Goal: Task Accomplishment & Management: Complete application form

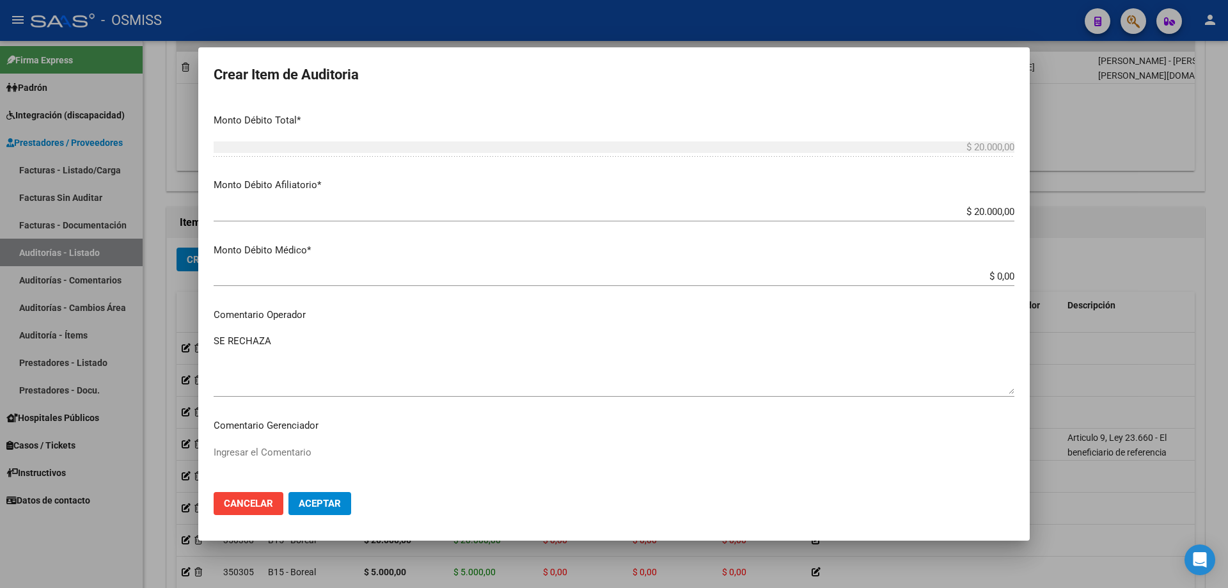
scroll to position [703, 0]
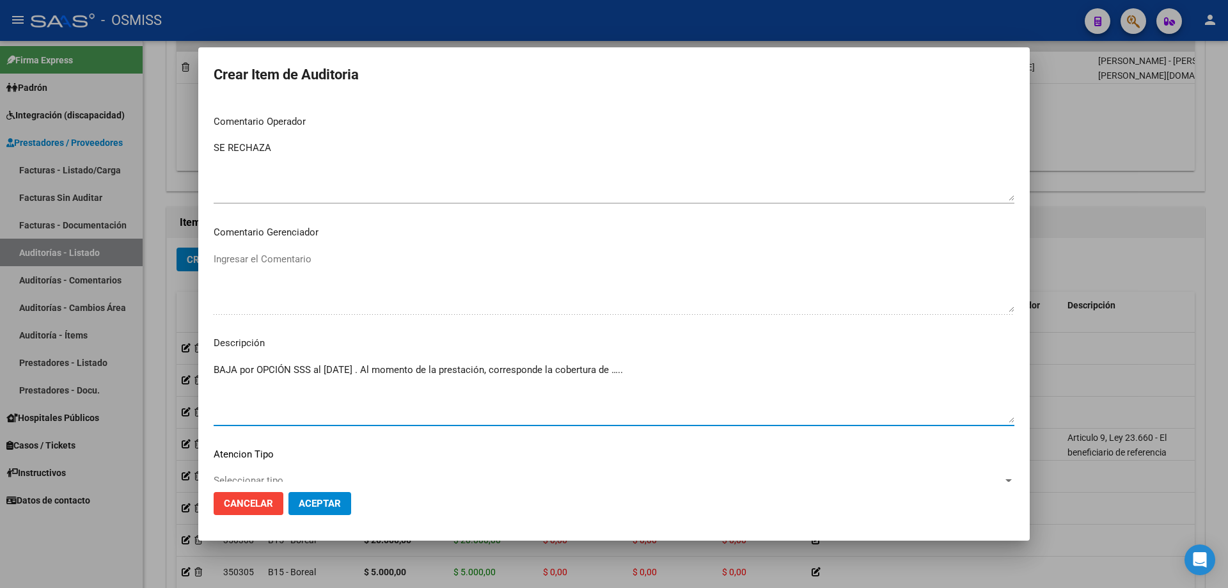
click at [690, 375] on textarea "BAJA por OPCIÓN SSS al [DATE] . Al momento de la prestación, corresponde la cob…" at bounding box center [614, 393] width 801 height 60
drag, startPoint x: 669, startPoint y: 375, endPoint x: 628, endPoint y: 375, distance: 40.9
click at [628, 375] on textarea "BAJA por OPCIÓN SSS al [DATE] . Al momento de la prestación, corresponde la cob…" at bounding box center [614, 393] width 801 height 60
paste textarea "OBRA SOCIAL DE LA FEDERACION ARGENTINA DEL TRABAJADOR DE LAS UNIVERSIDADES NACI…"
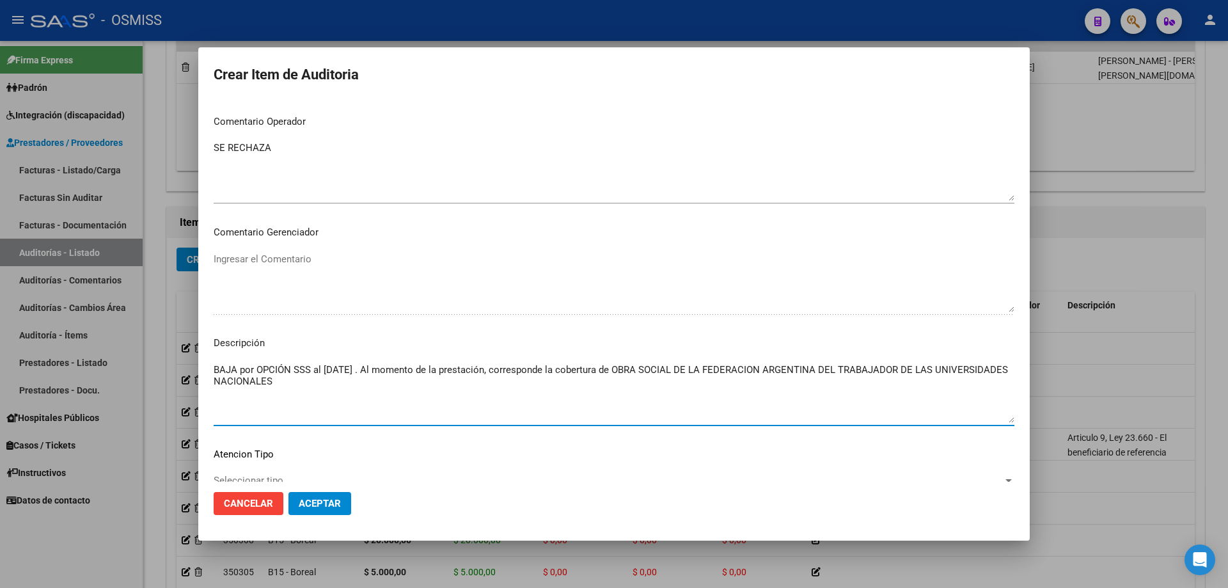
type textarea "BAJA por OPCIÓN SSS al [DATE] . Al momento de la prestación, corresponde la cob…"
click at [334, 506] on span "Aceptar" at bounding box center [320, 504] width 42 height 12
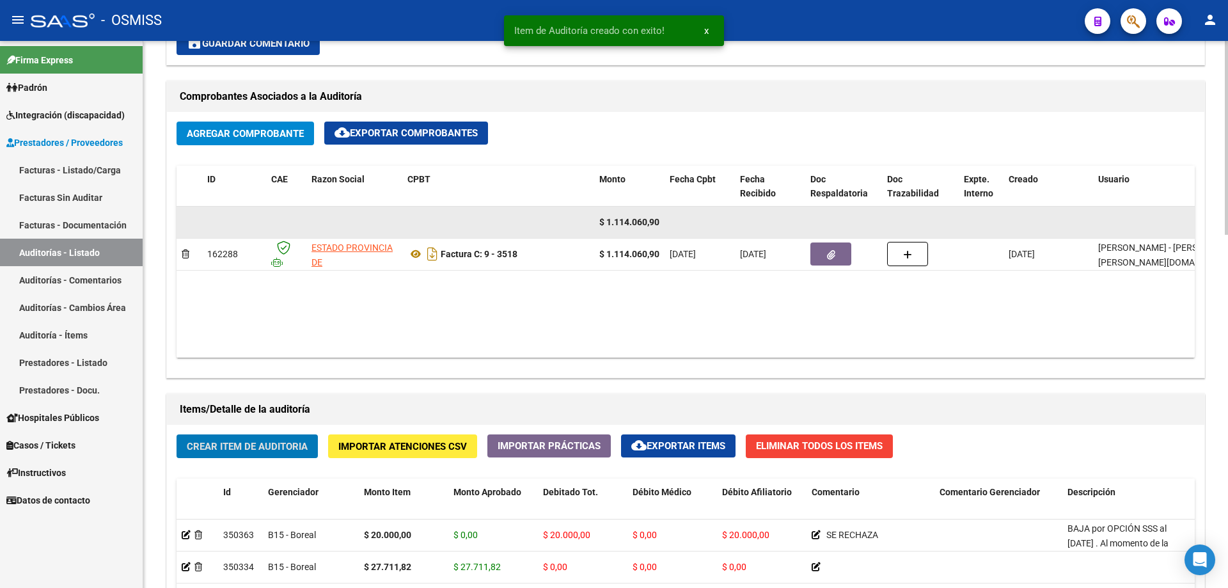
scroll to position [576, 0]
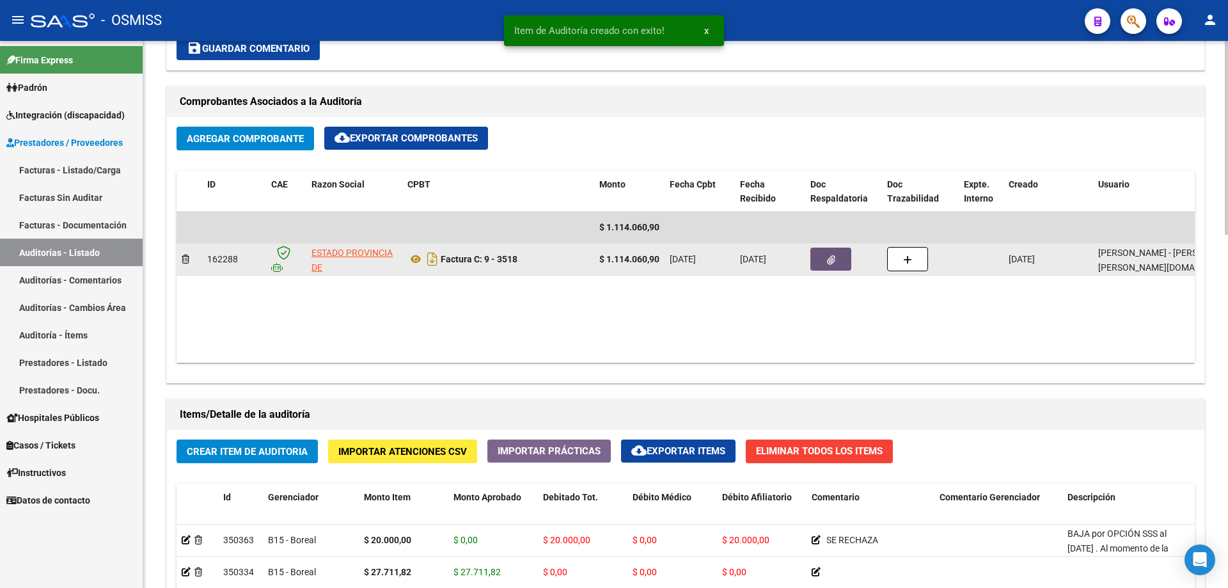
click at [845, 269] on button "button" at bounding box center [830, 258] width 41 height 23
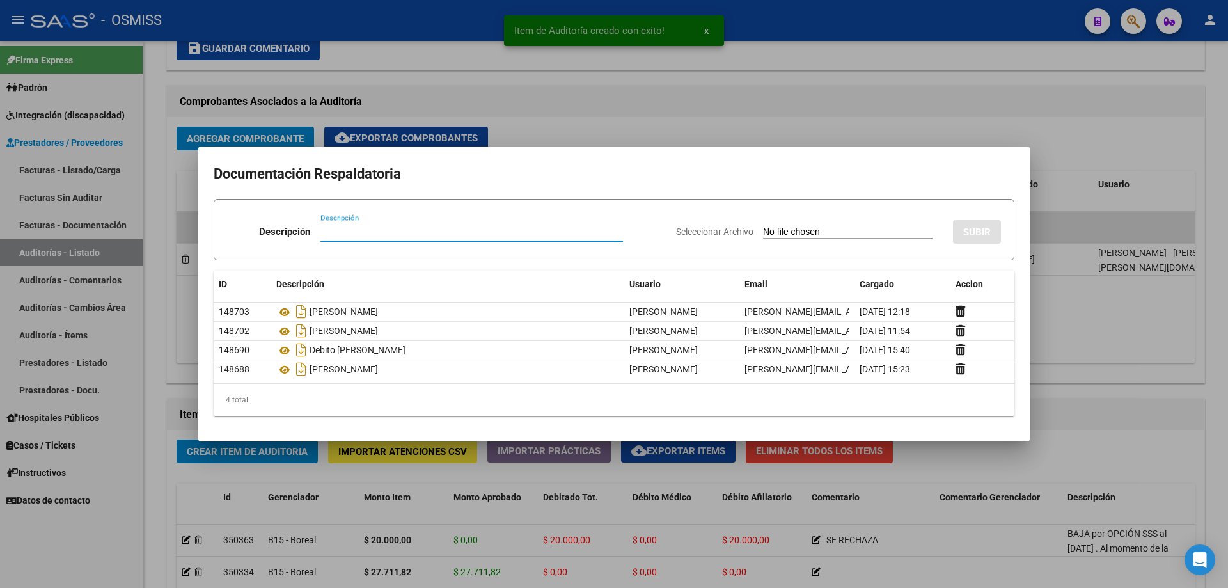
click at [1051, 285] on div at bounding box center [614, 294] width 1228 height 588
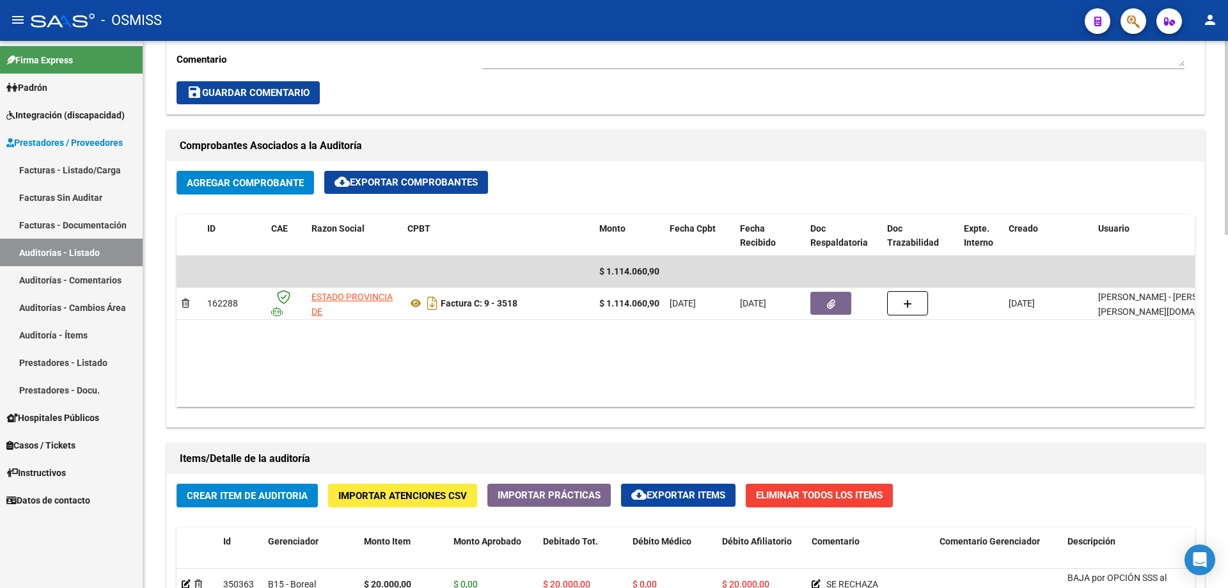
scroll to position [512, 0]
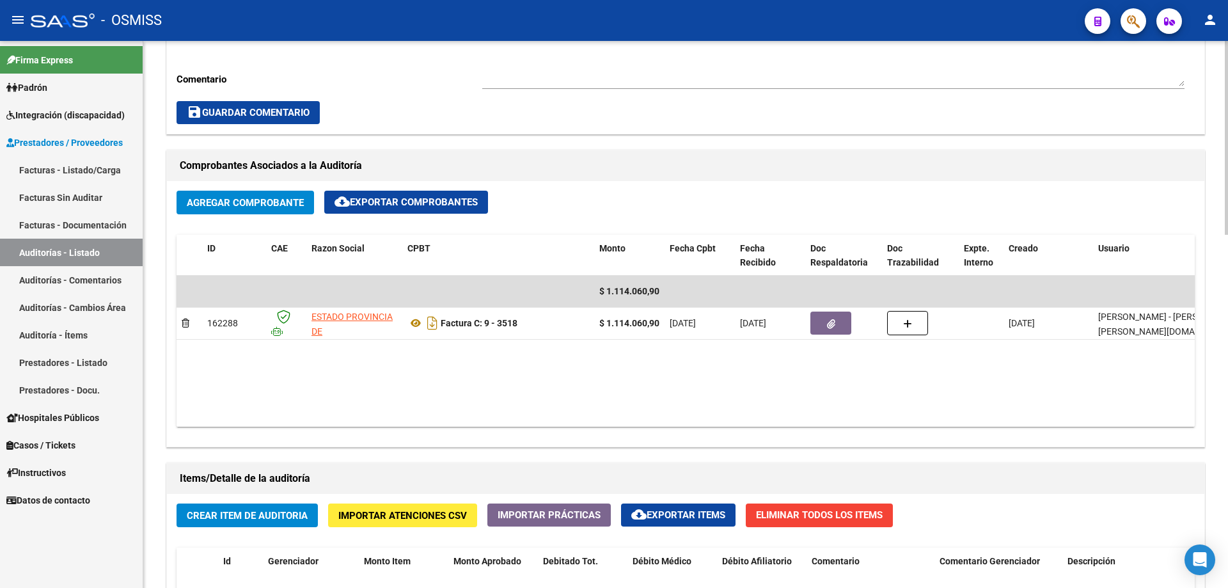
click at [627, 191] on div "Agregar Comprobante cloud_download Exportar Comprobantes" at bounding box center [685, 208] width 1018 height 34
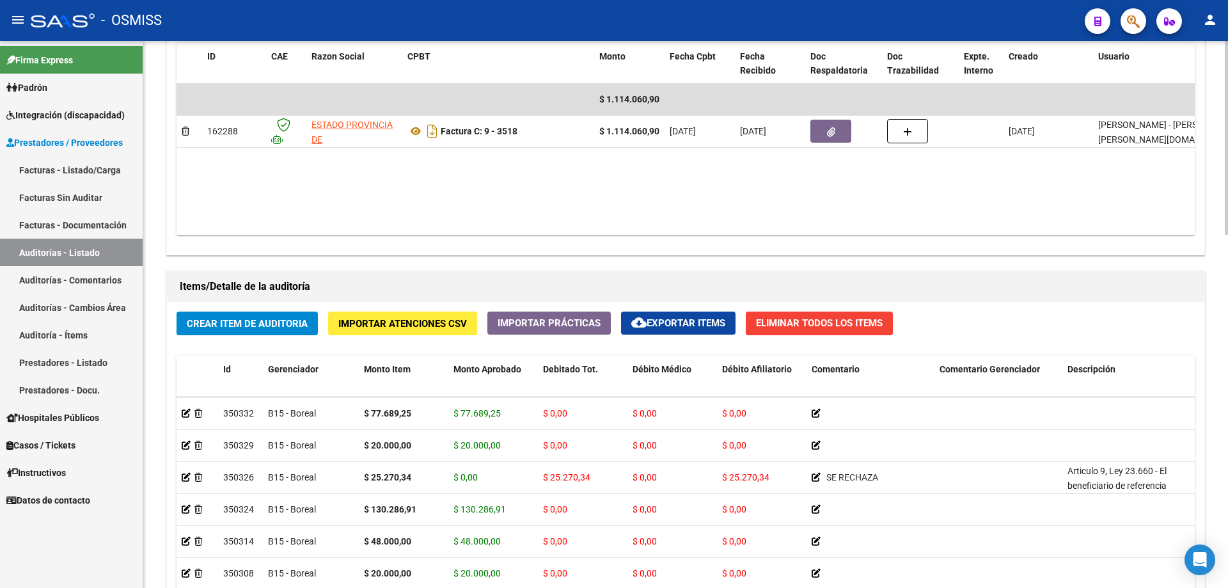
scroll to position [0, 0]
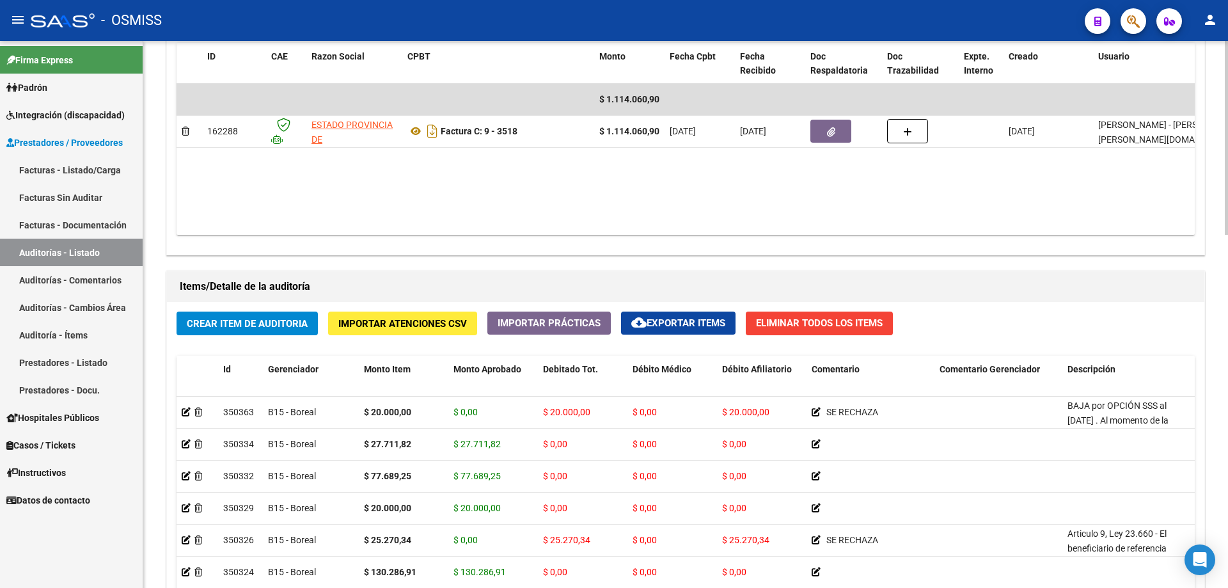
drag, startPoint x: 608, startPoint y: 279, endPoint x: 597, endPoint y: 160, distance: 119.5
click at [597, 160] on div "Información del área Cambiar de área a esta auditoría Area * Hospitales de Auto…" at bounding box center [686, 264] width 1044 height 1136
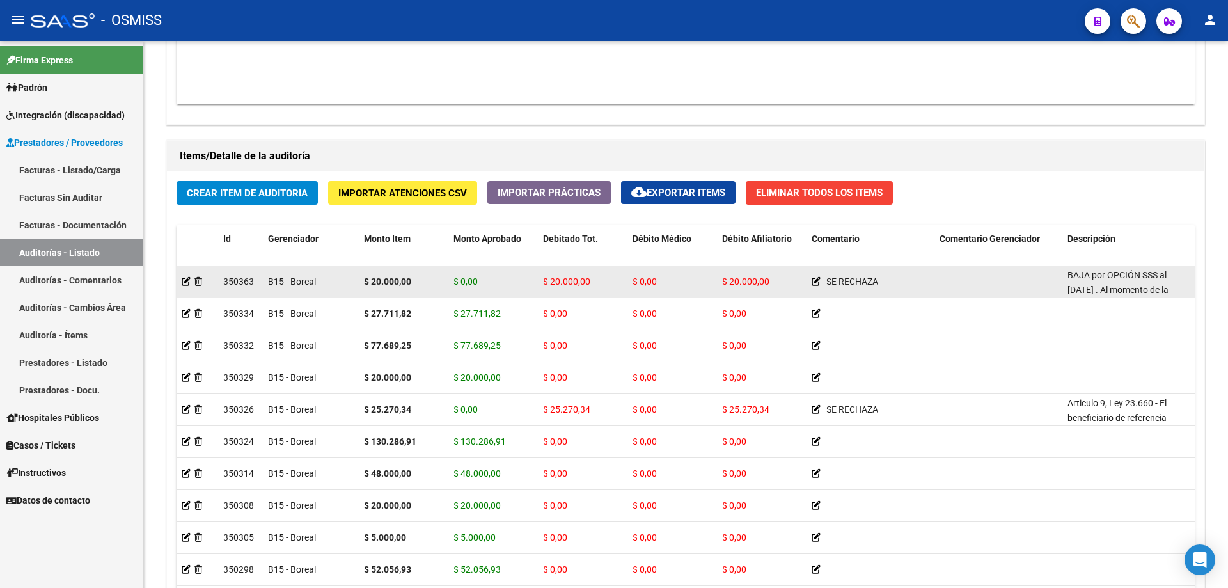
drag, startPoint x: 573, startPoint y: 253, endPoint x: 576, endPoint y: 307, distance: 53.8
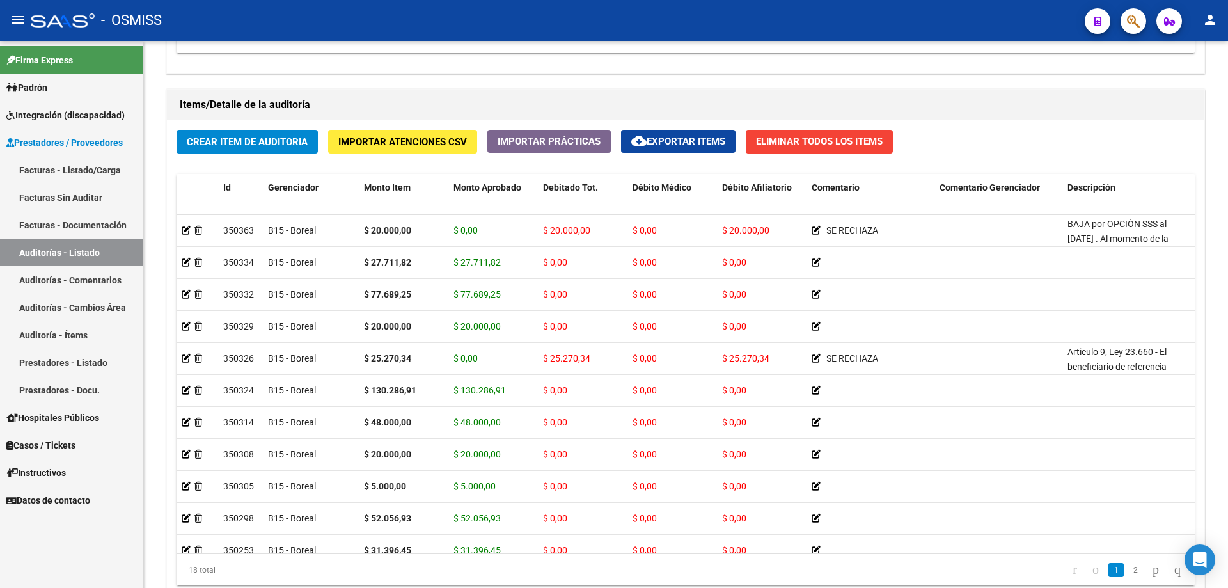
click at [272, 154] on div "Crear Item de Auditoria Importar Atenciones CSV Importar Prácticas cloud_downlo…" at bounding box center [685, 362] width 1037 height 485
click at [283, 125] on div "Crear Item de Auditoria Importar Atenciones CSV Importar Prácticas cloud_downlo…" at bounding box center [685, 362] width 1037 height 485
click at [284, 137] on span "Crear Item de Auditoria" at bounding box center [247, 142] width 121 height 12
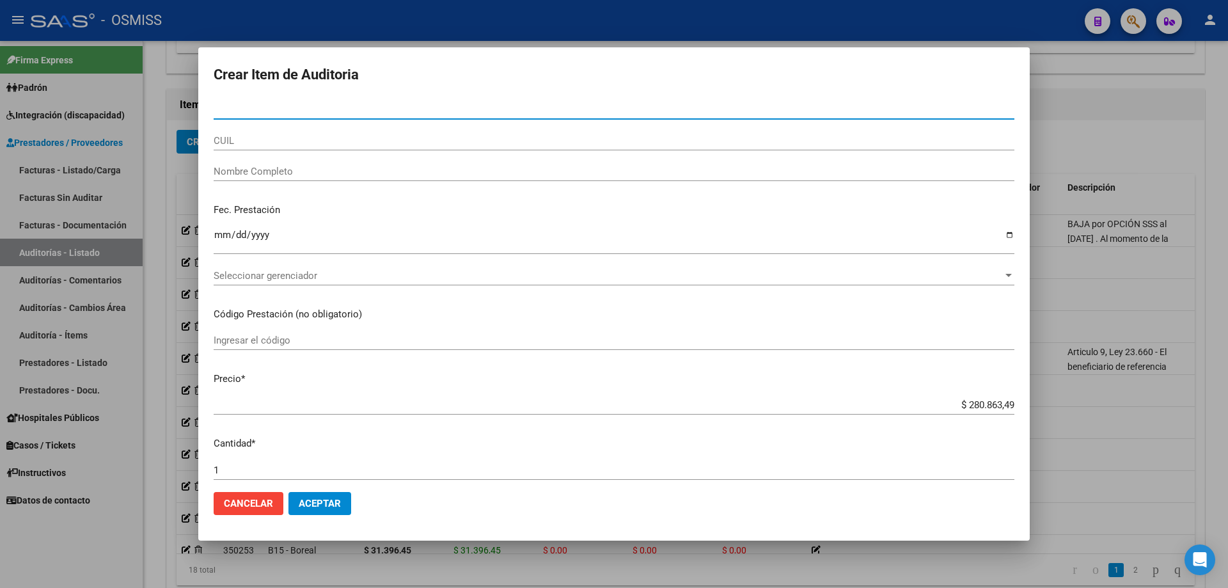
paste input "33089552"
type input "33089552"
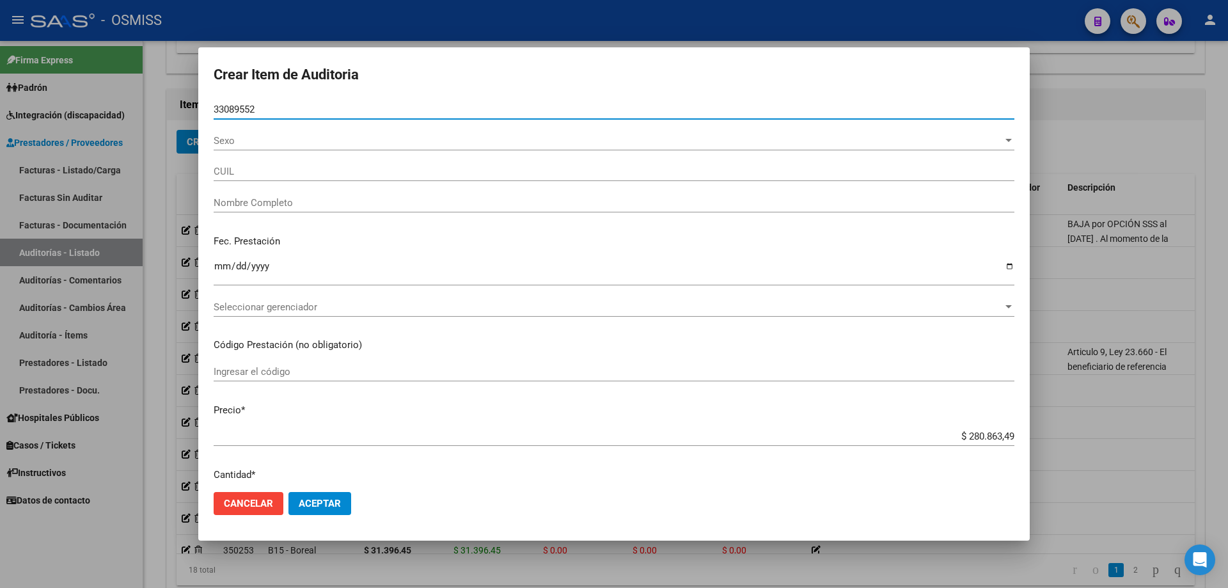
type input "27330895522"
type input "[PERSON_NAME] [PERSON_NAME]"
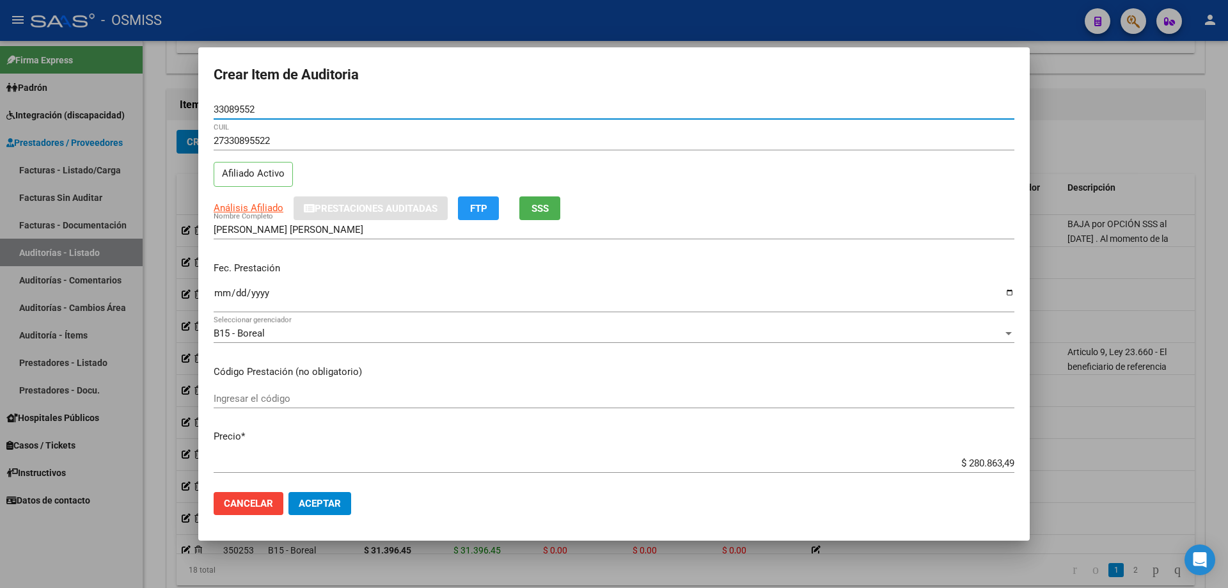
type input "33089552"
click at [218, 292] on input "Ingresar la fecha" at bounding box center [614, 298] width 801 height 20
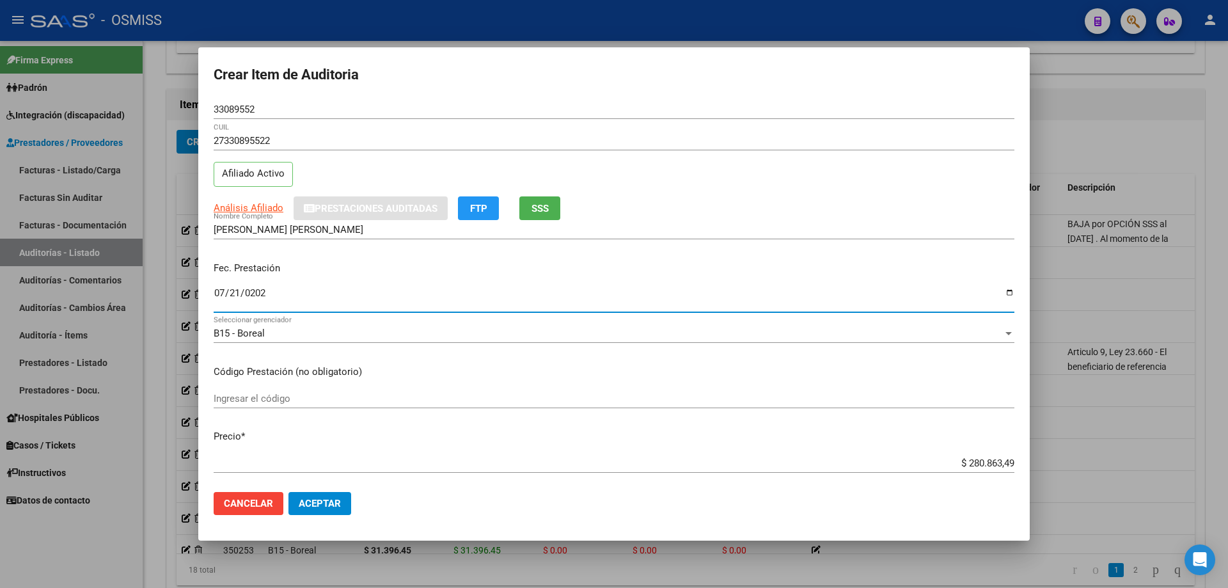
type input "[DATE]"
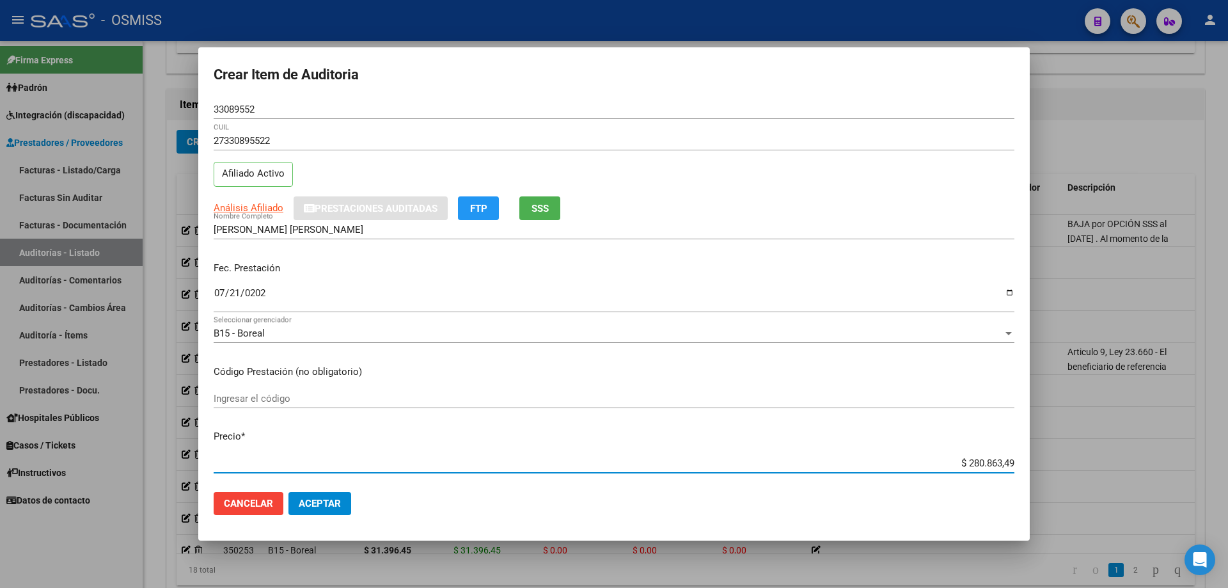
drag, startPoint x: 891, startPoint y: 468, endPoint x: 1152, endPoint y: 455, distance: 261.9
click at [1152, 455] on div "Crear Item de Auditoria 33089552 Nro Documento 27330895522 CUIL Afiliado Activo…" at bounding box center [614, 294] width 1228 height 588
type input "$ 0,02"
type input "$ 0,20"
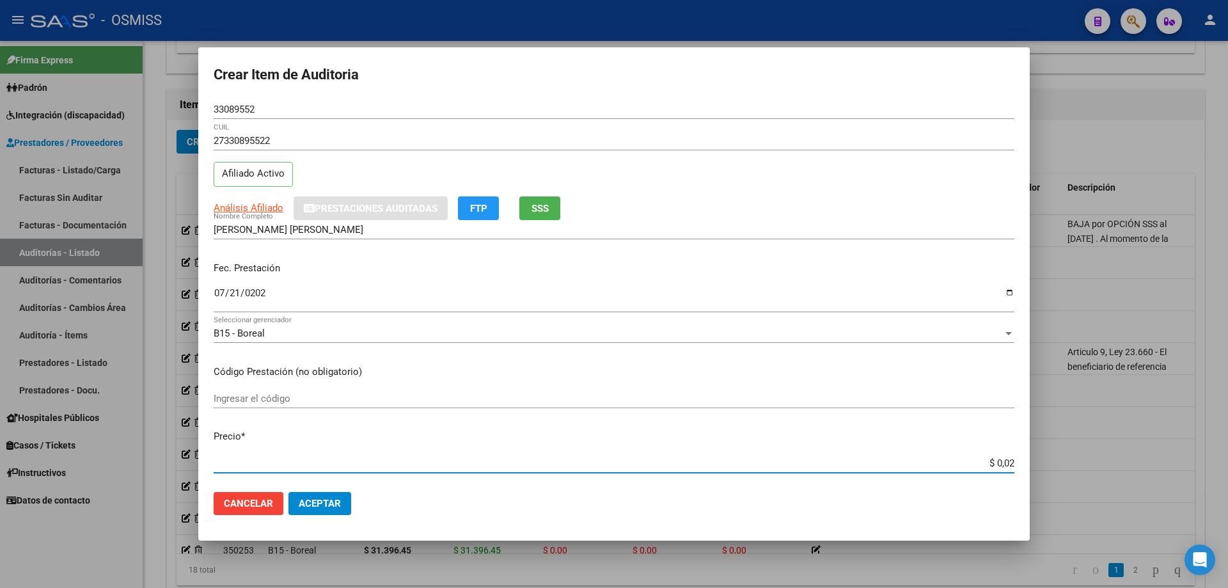
type input "$ 0,20"
type input "$ 2,00"
type input "$ 20,00"
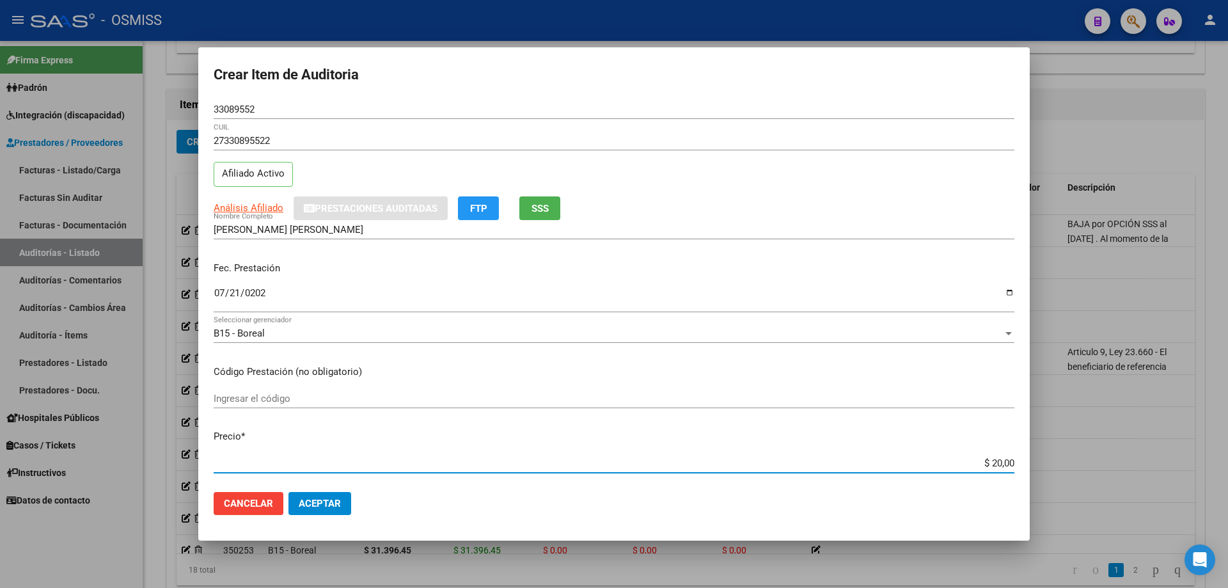
type input "$ 200,00"
type input "$ 2.000,00"
type input "$ 20.000,00"
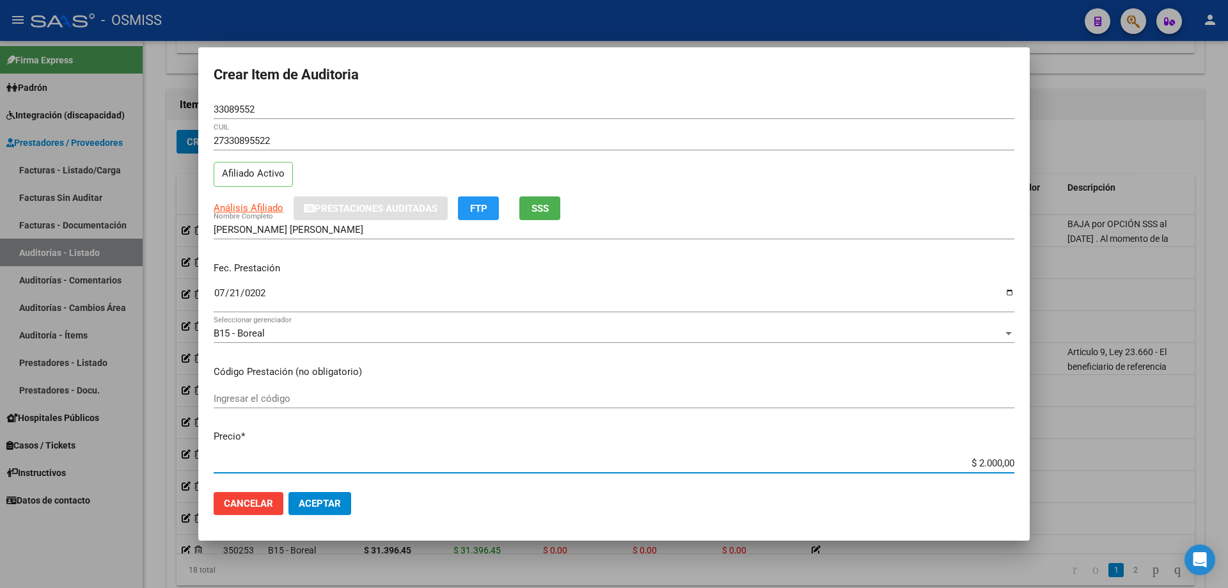
type input "$ 20.000,00"
type input "$ 200.000,00"
type input "$ 20.000,00"
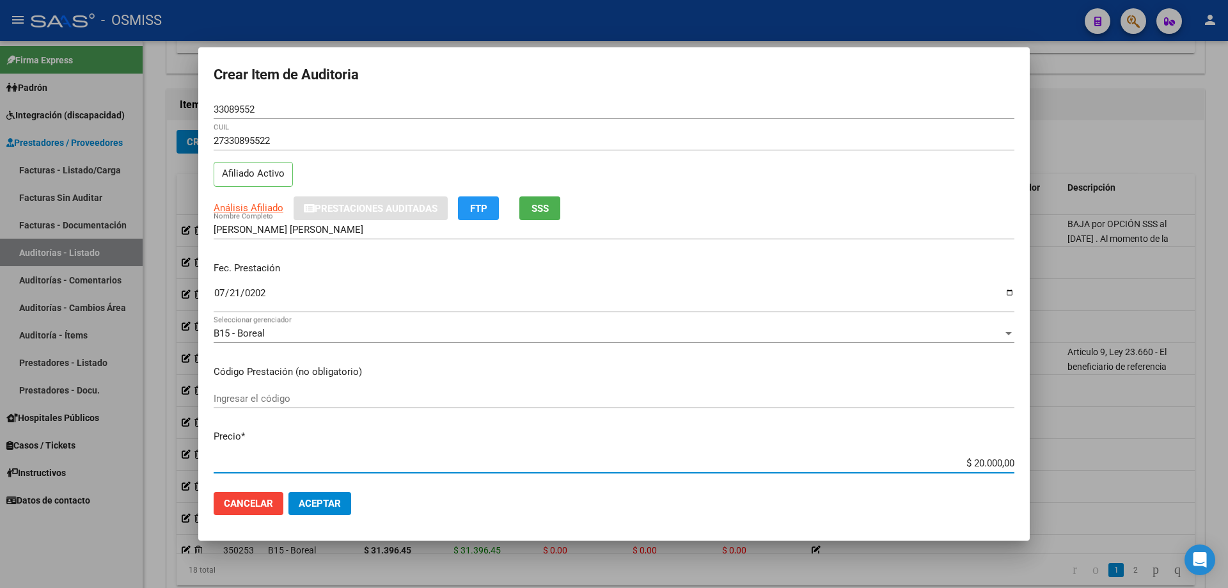
click at [329, 498] on span "Aceptar" at bounding box center [320, 504] width 42 height 12
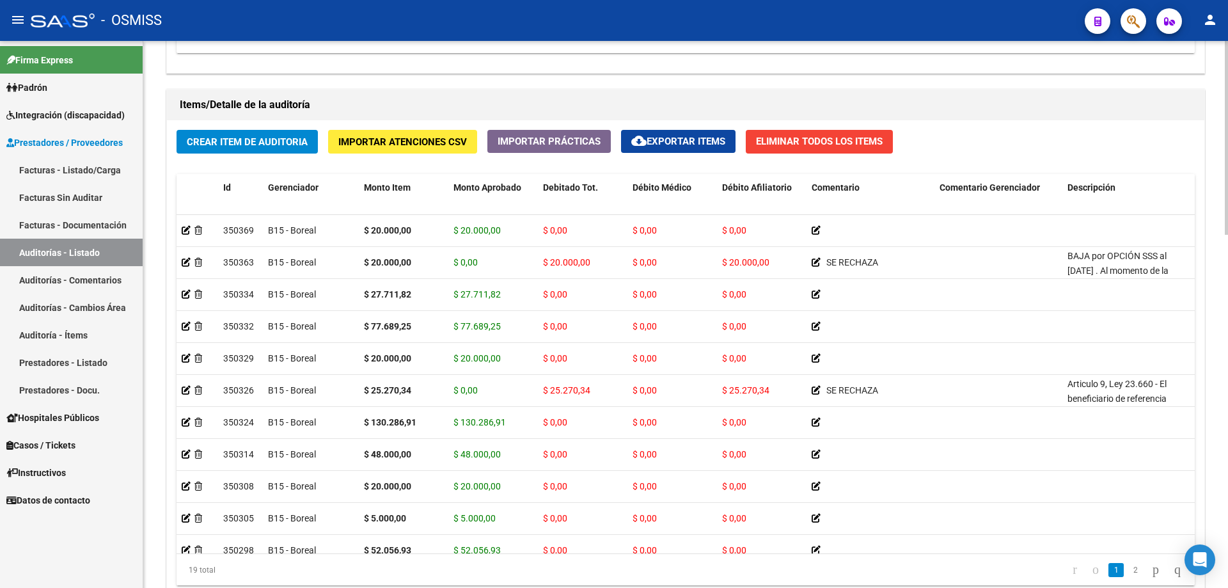
drag, startPoint x: 632, startPoint y: 90, endPoint x: 267, endPoint y: 98, distance: 364.6
click at [630, 91] on div "Items/Detalle de la auditoría" at bounding box center [685, 105] width 1037 height 31
click at [611, 90] on div "Items/Detalle de la auditoría" at bounding box center [685, 105] width 1037 height 31
click at [282, 147] on span "Crear Item de Auditoria" at bounding box center [247, 142] width 121 height 12
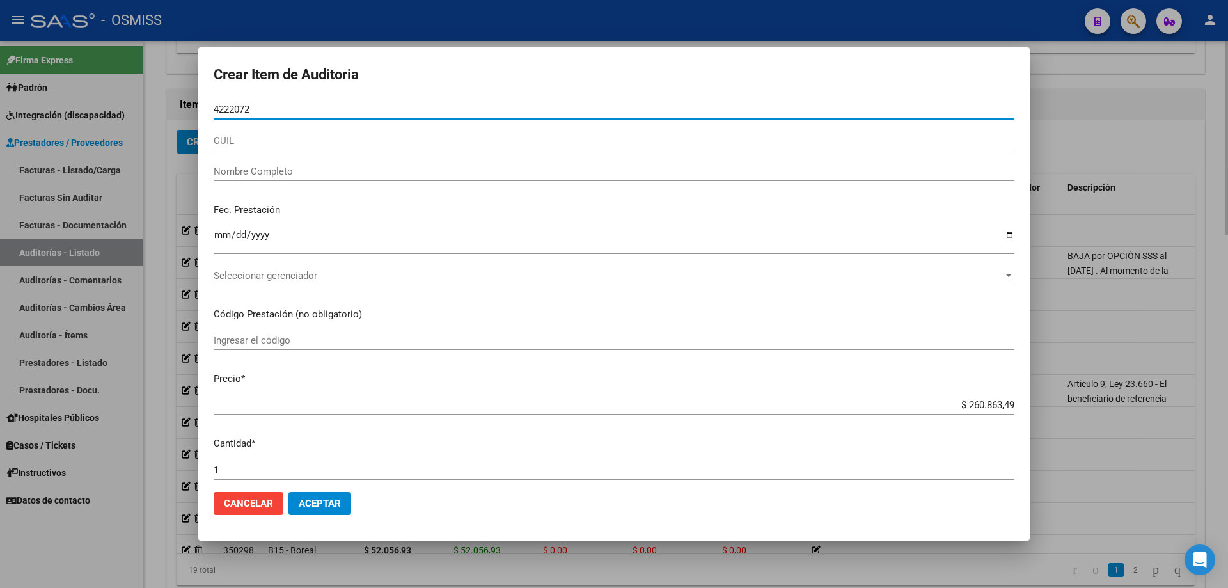
type input "42220727"
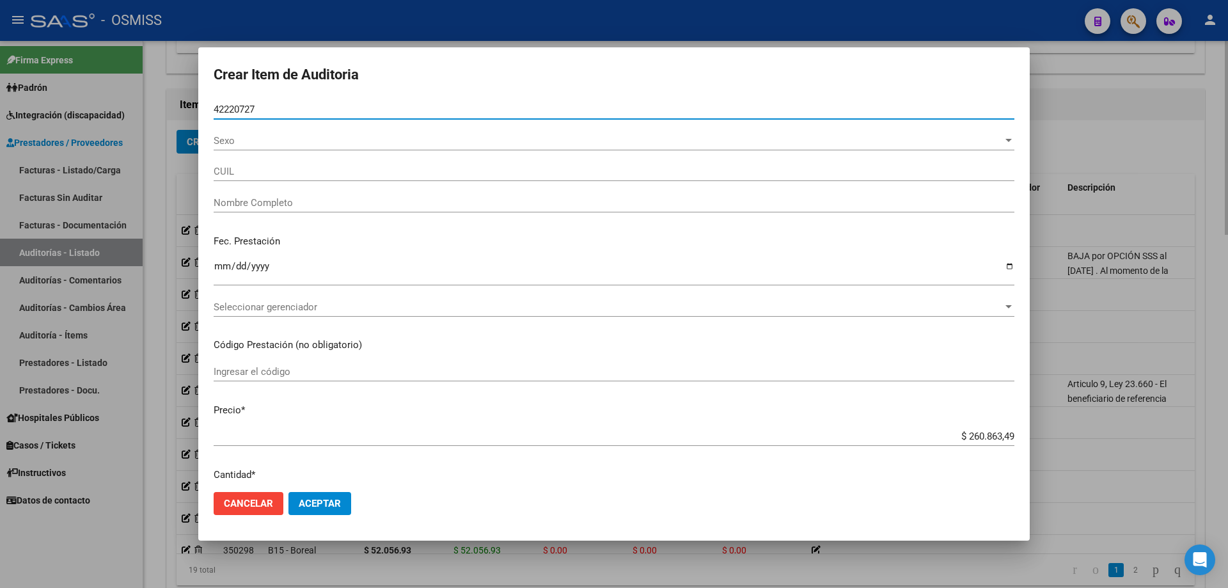
type input "27422207274"
type input "[PERSON_NAME] [PERSON_NAME] KM"
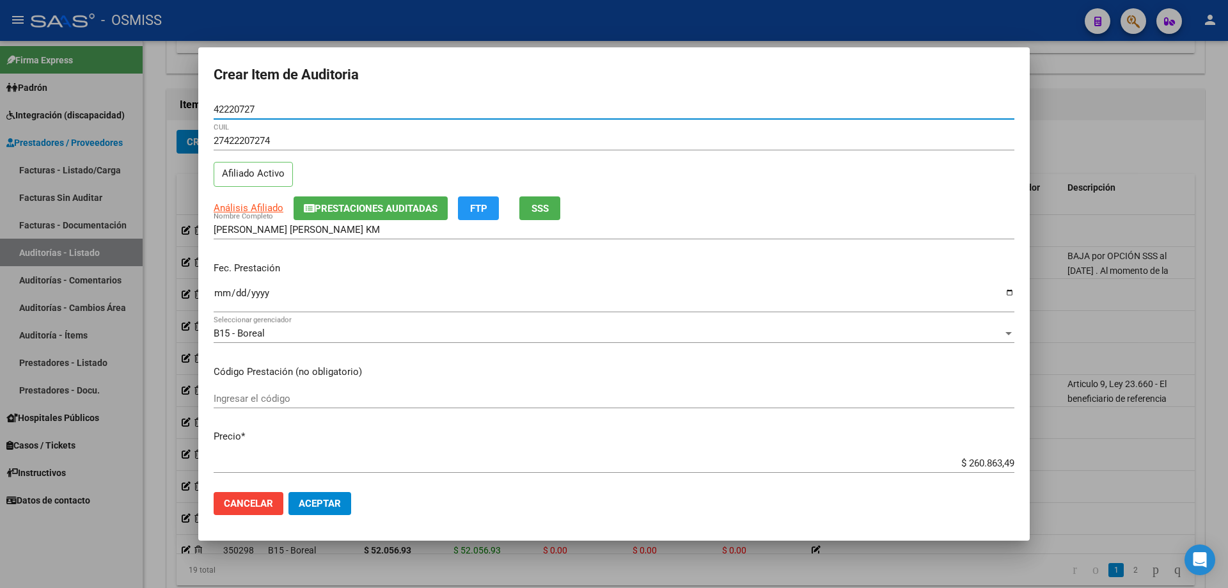
type input "42220727"
click at [223, 310] on div "Ingresar la fecha" at bounding box center [614, 298] width 801 height 27
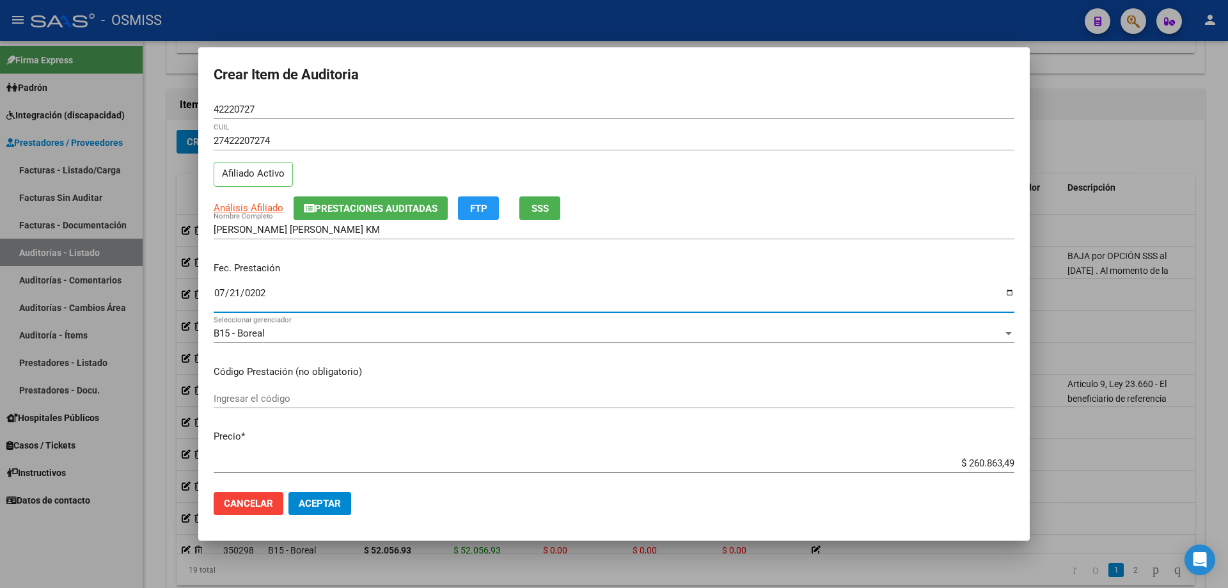
type input "[DATE]"
click at [618, 279] on div "Fec. Prestación [DATE] Ingresar la fecha" at bounding box center [614, 287] width 801 height 73
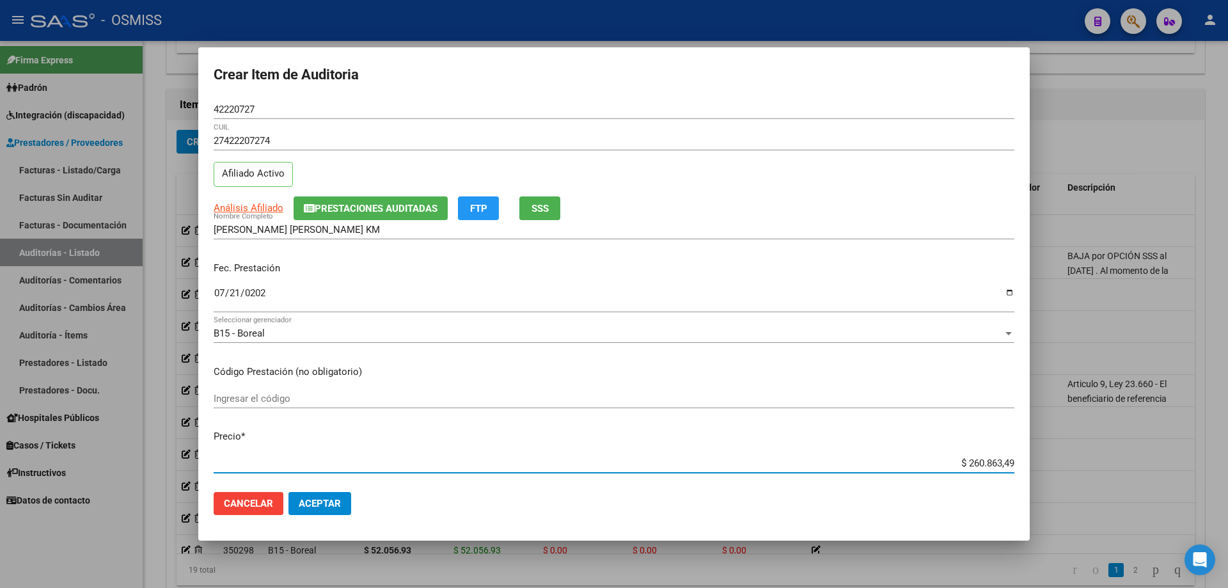
drag, startPoint x: 918, startPoint y: 463, endPoint x: 1151, endPoint y: 467, distance: 232.8
click at [1151, 467] on div "Crear Item de Auditoria 42220727 Nro Documento 27422207274 CUIL Afiliado Activo…" at bounding box center [614, 294] width 1228 height 588
paste input "105.059,04"
type input "$ 105.059,04"
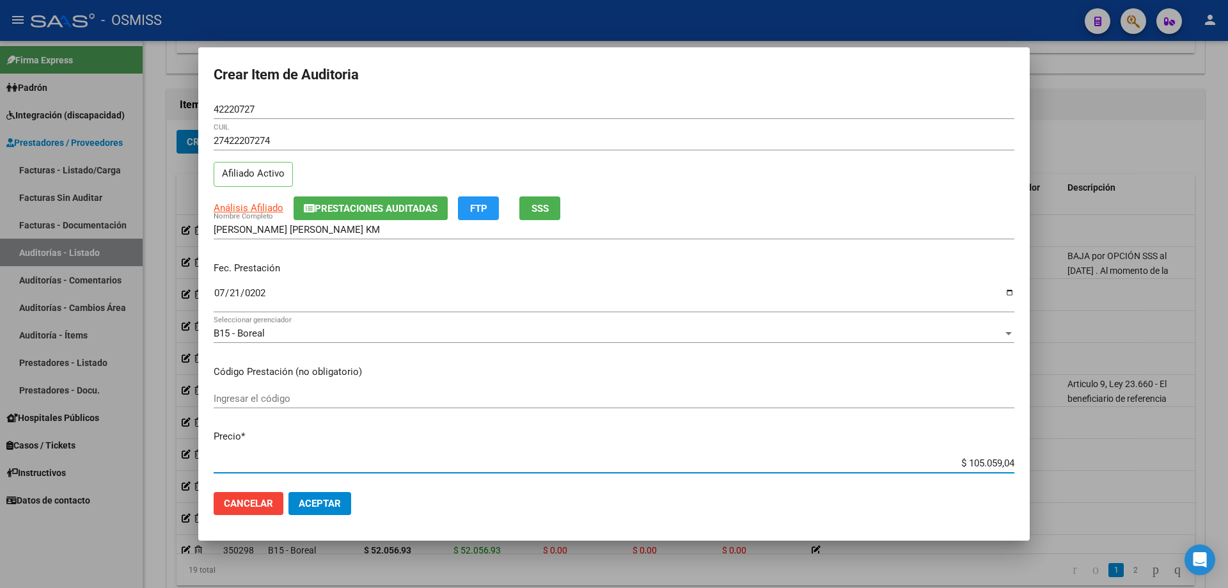
type input "$ 105.059,04"
click at [330, 512] on button "Aceptar" at bounding box center [319, 503] width 63 height 23
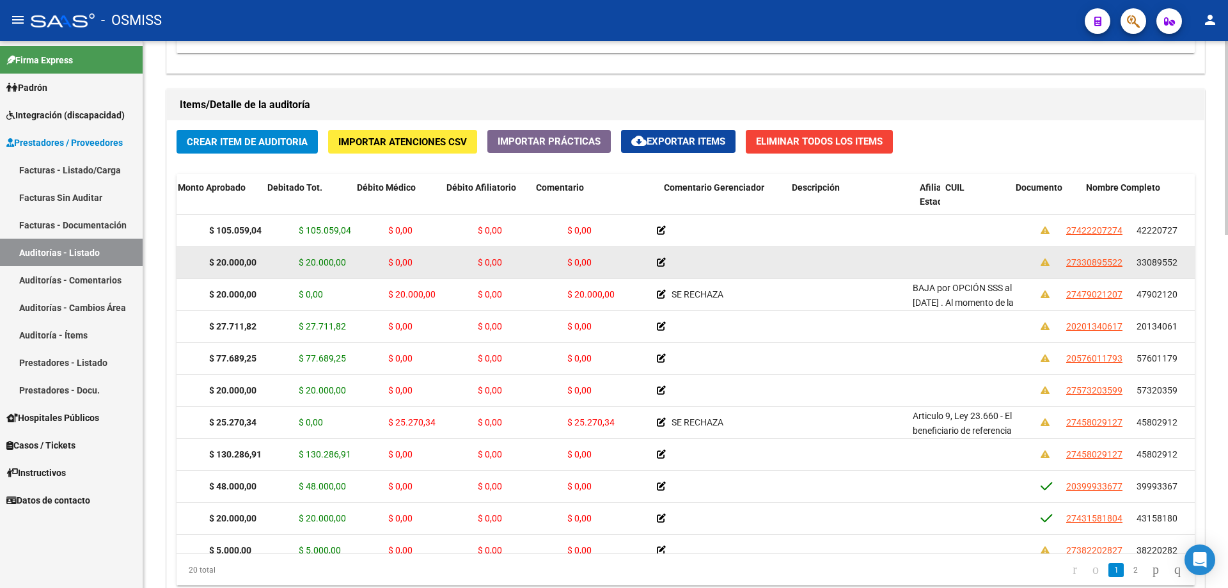
scroll to position [0, 421]
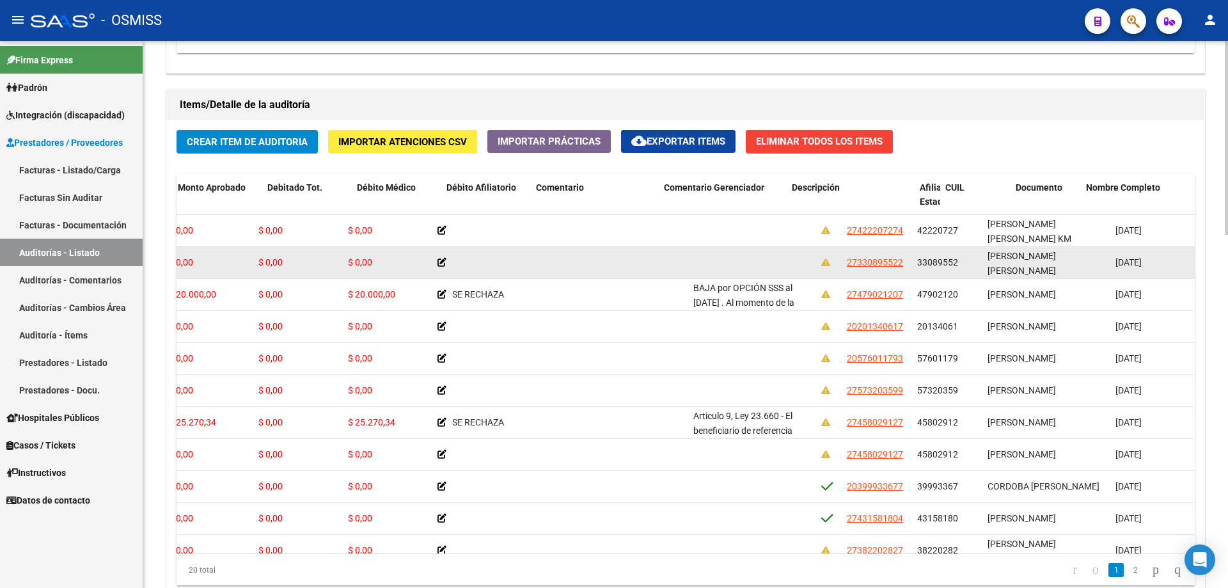
drag, startPoint x: 416, startPoint y: 260, endPoint x: 508, endPoint y: 252, distance: 93.0
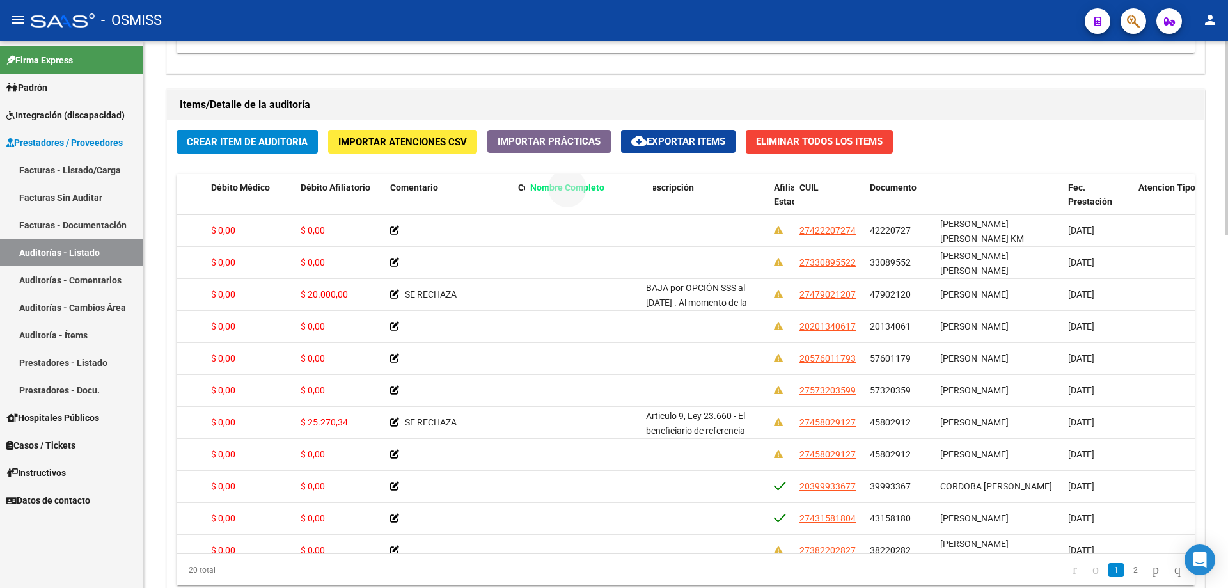
drag, startPoint x: 953, startPoint y: 189, endPoint x: 543, endPoint y: 191, distance: 409.9
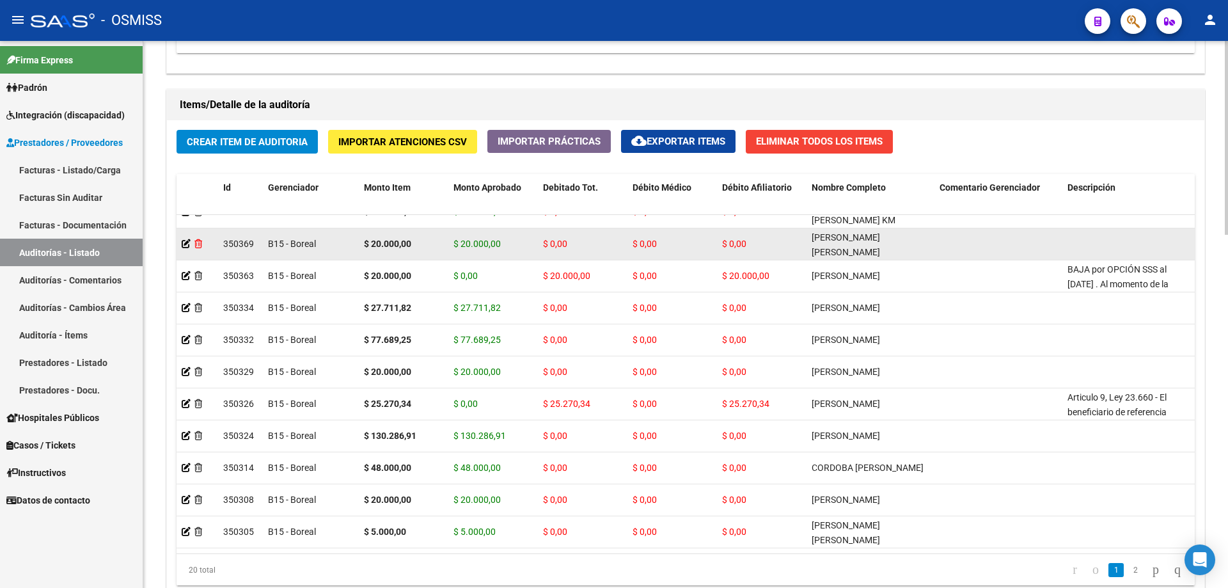
drag, startPoint x: 505, startPoint y: 234, endPoint x: 195, endPoint y: 257, distance: 310.4
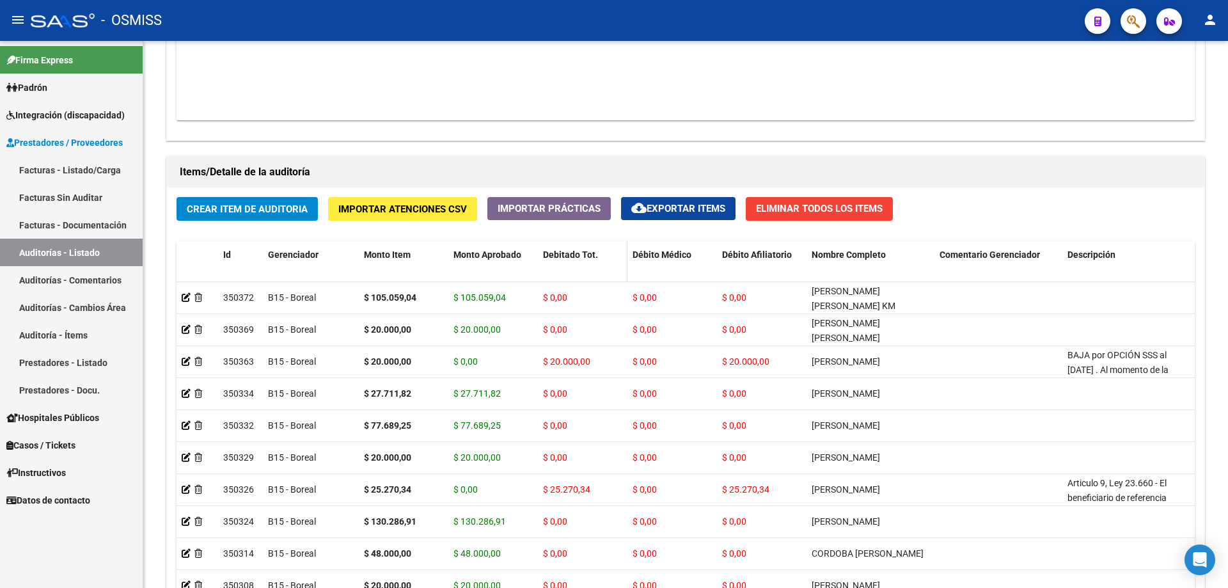
scroll to position [821, 0]
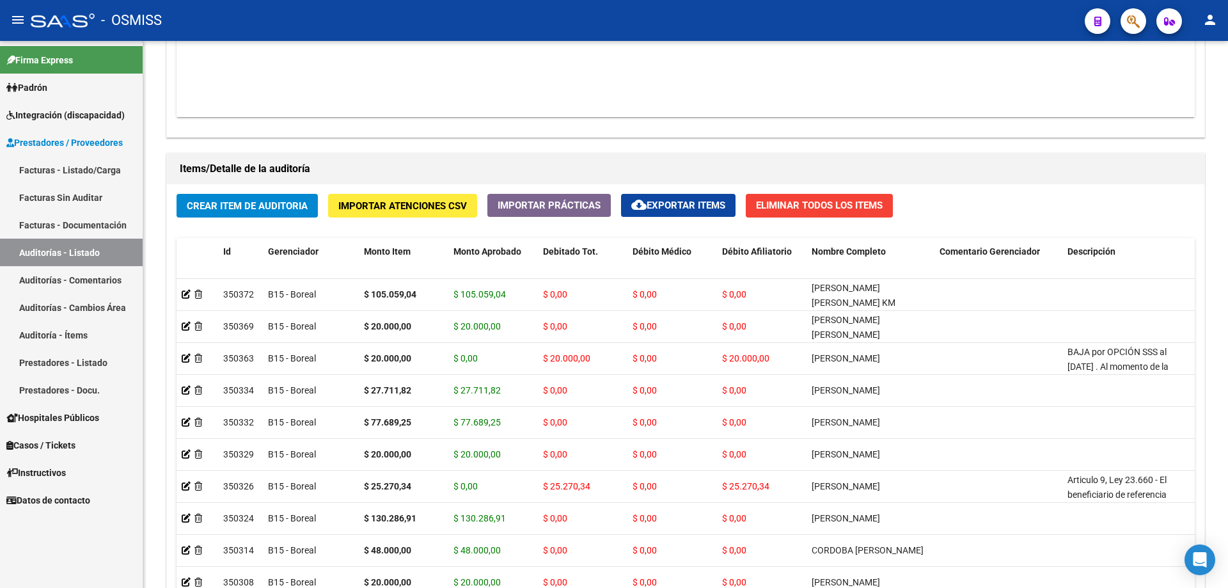
drag, startPoint x: 655, startPoint y: 161, endPoint x: 633, endPoint y: 152, distance: 23.3
click at [655, 161] on h1 "Items/Detalle de la auditoría" at bounding box center [686, 169] width 1012 height 20
click at [258, 207] on span "Crear Item de Auditoria" at bounding box center [247, 206] width 121 height 12
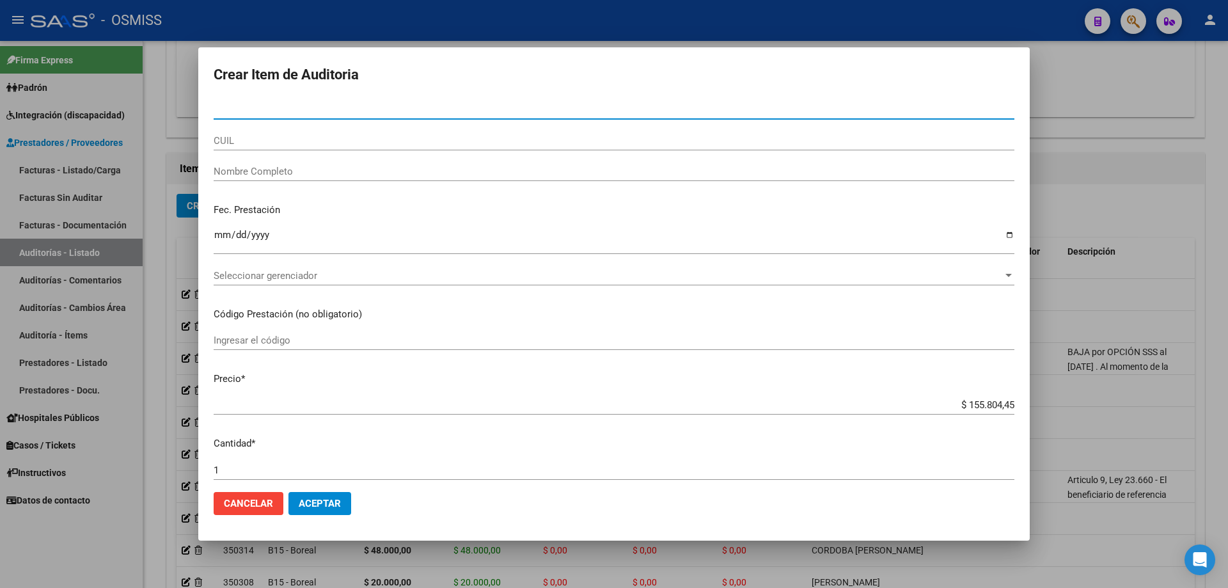
paste input "47798487"
type input "47798487"
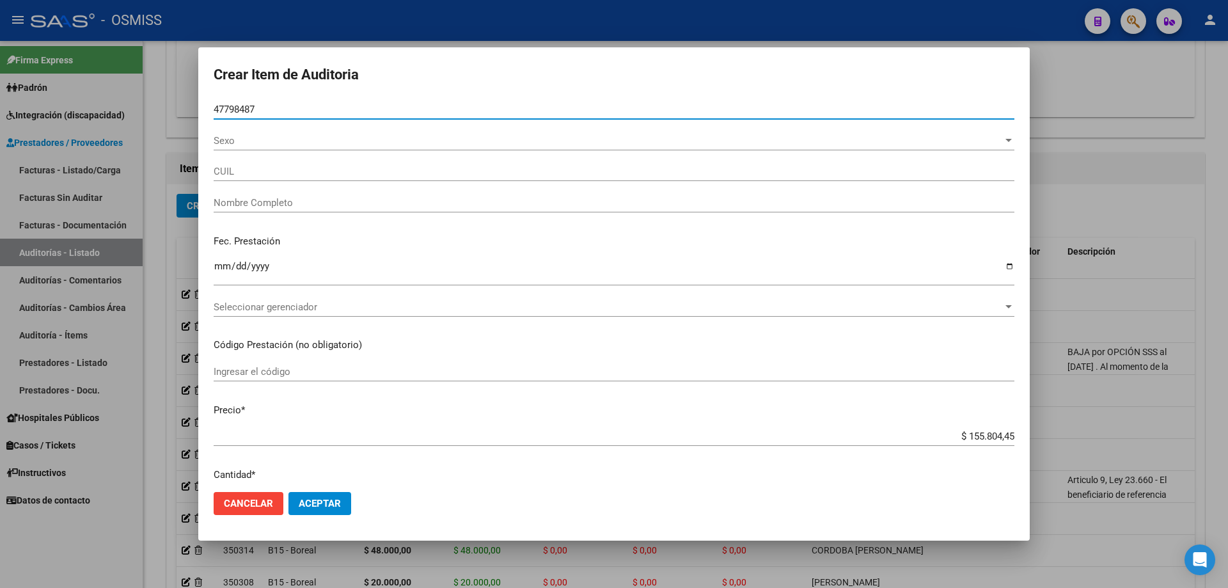
type input "27477984873"
type input "[PERSON_NAME][MEDICAL_DATA]"
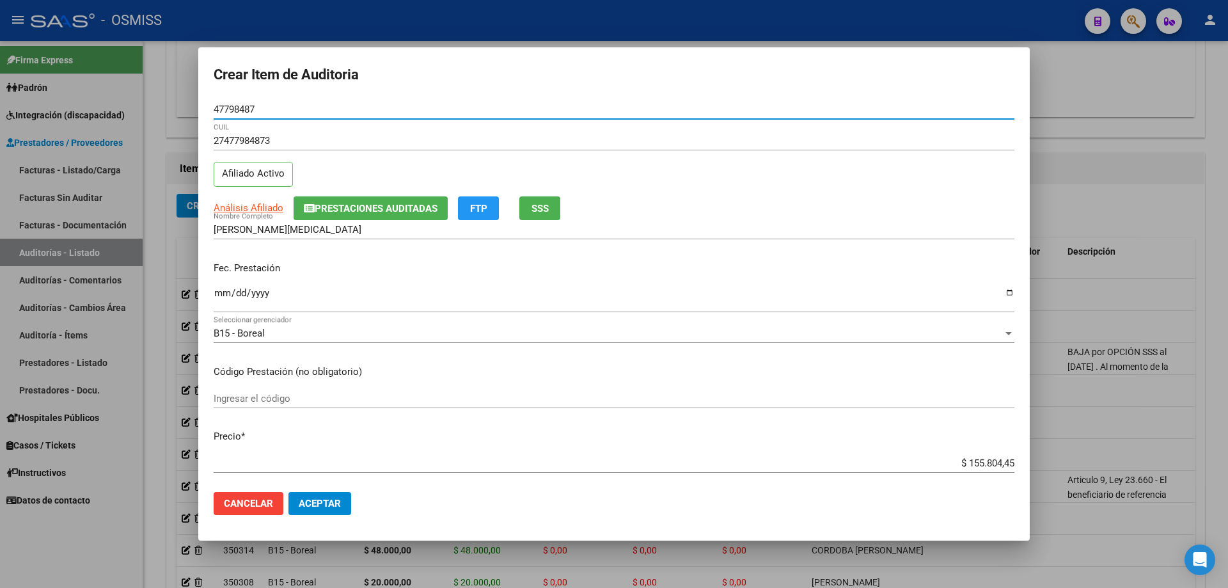
type input "47798487"
click at [219, 293] on input "Ingresar la fecha" at bounding box center [614, 298] width 801 height 20
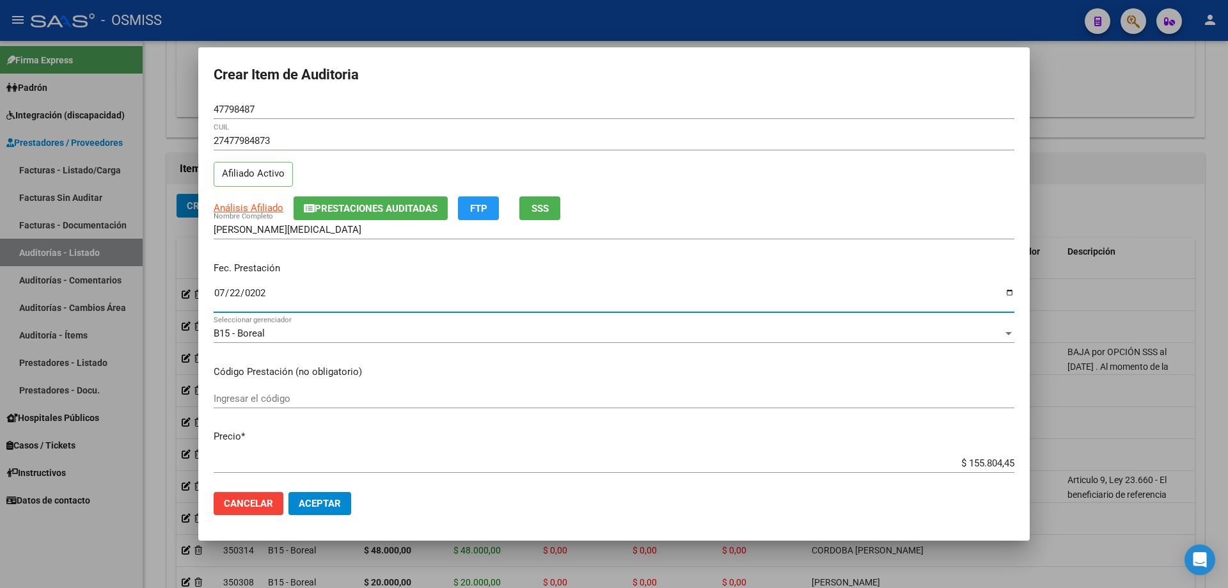
type input "[DATE]"
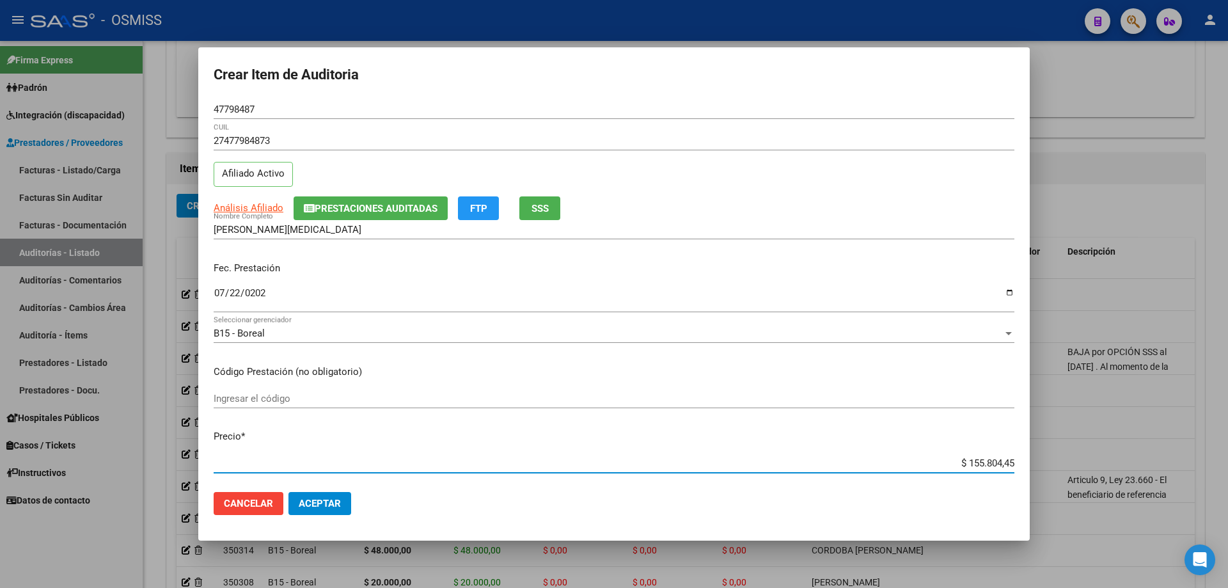
drag, startPoint x: 922, startPoint y: 460, endPoint x: 1227, endPoint y: 423, distance: 307.2
click at [1227, 416] on div "Crear Item de Auditoria 47798487 Nro Documento 27477984873 CUIL Afiliado Activo…" at bounding box center [614, 294] width 1228 height 588
type input "$ 0,02"
type input "$ 0,20"
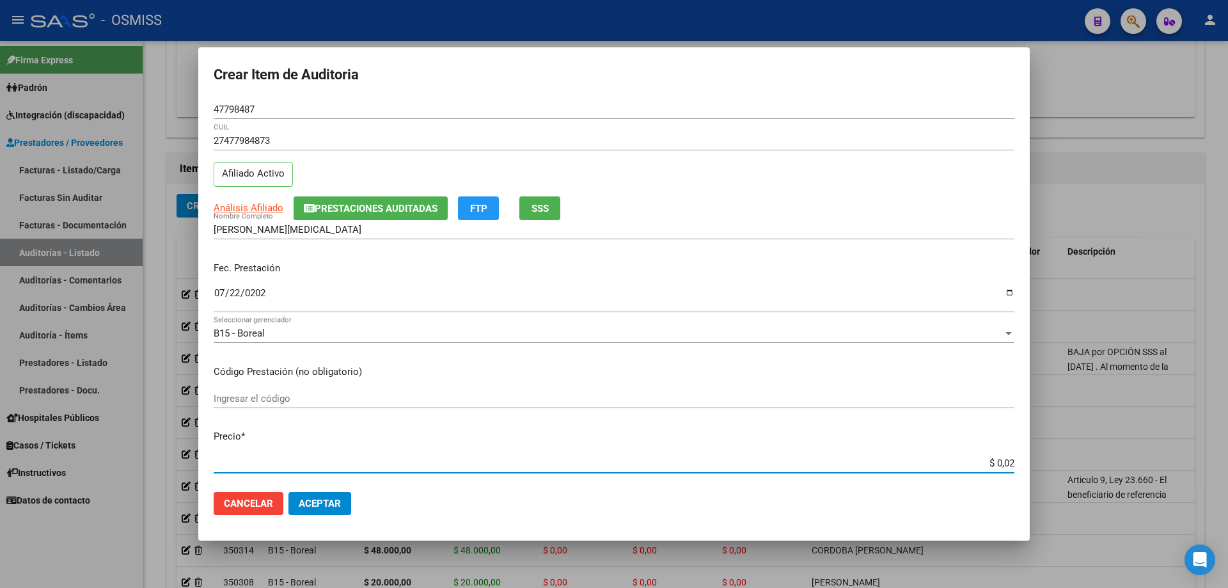
type input "$ 0,20"
type input "$ 2,00"
type input "$ 20,00"
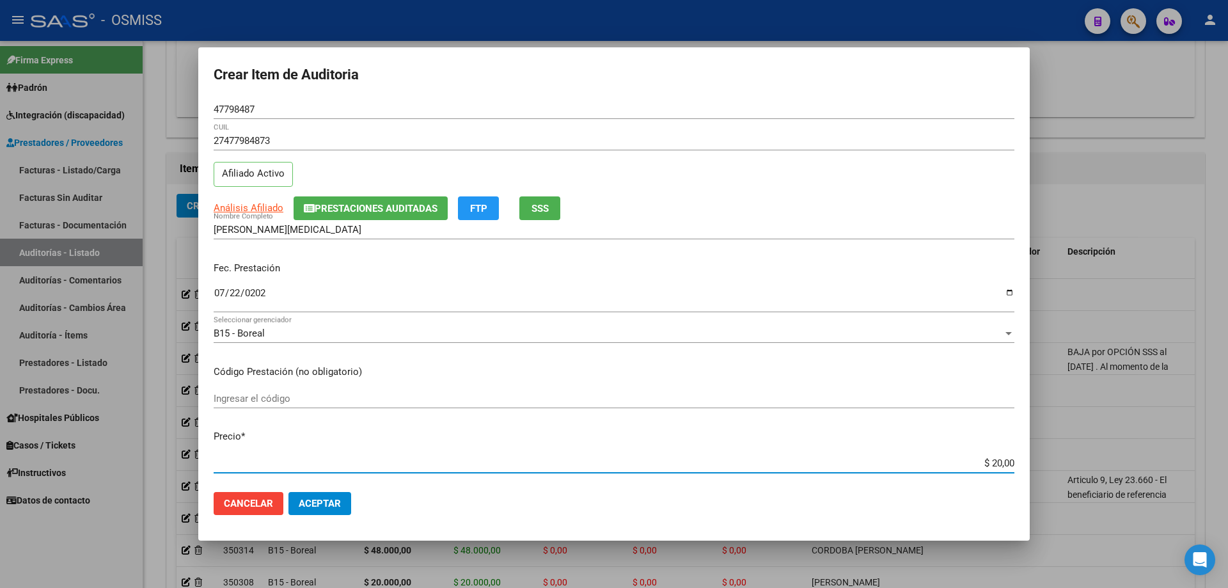
type input "$ 200,00"
type input "$ 2.000,00"
type input "$ 20.000,00"
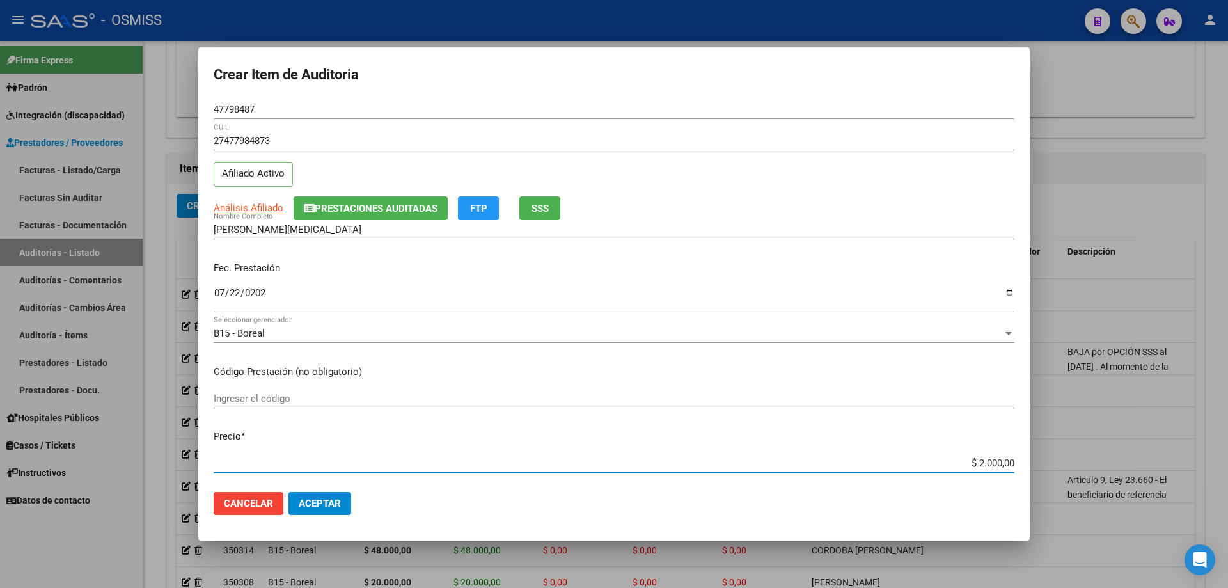
type input "$ 20.000,00"
click at [328, 508] on span "Aceptar" at bounding box center [320, 504] width 42 height 12
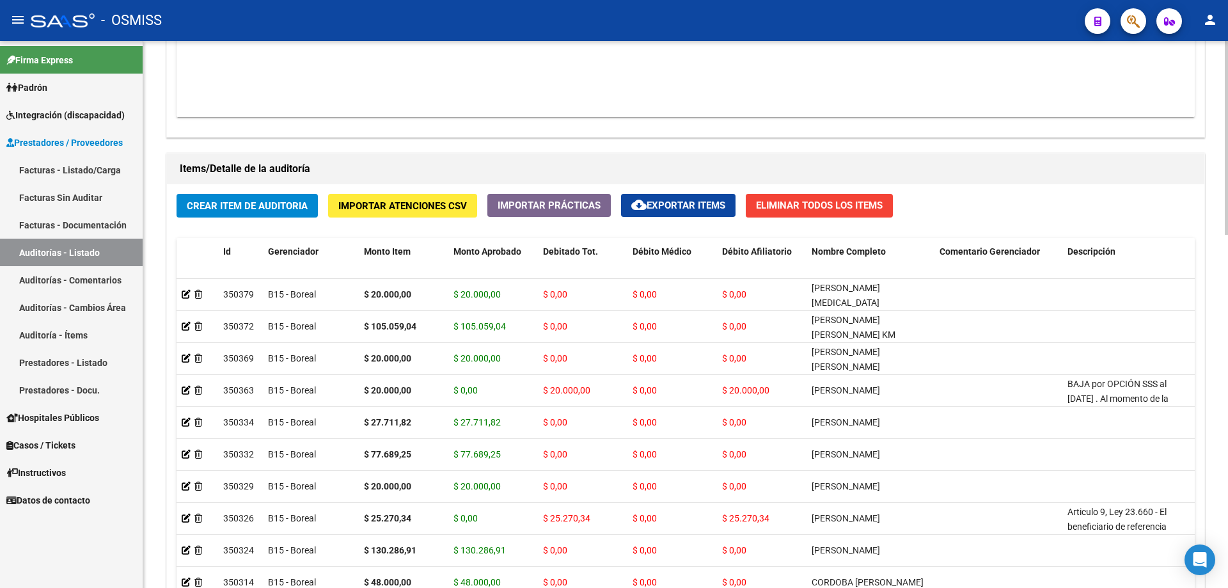
click at [661, 150] on div "Items/Detalle de la auditoría Crear Item de Auditoria Importar Atenciones CSV I…" at bounding box center [686, 411] width 1044 height 522
click at [256, 215] on button "Crear Item de Auditoria" at bounding box center [246, 206] width 141 height 24
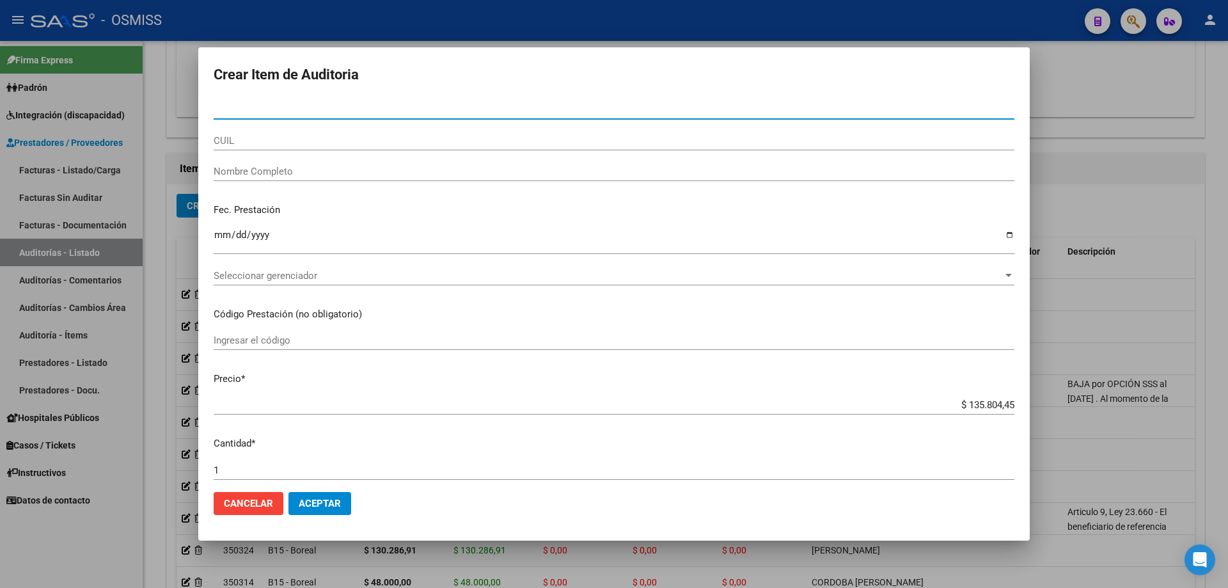
paste input "47903000"
type input "47903000"
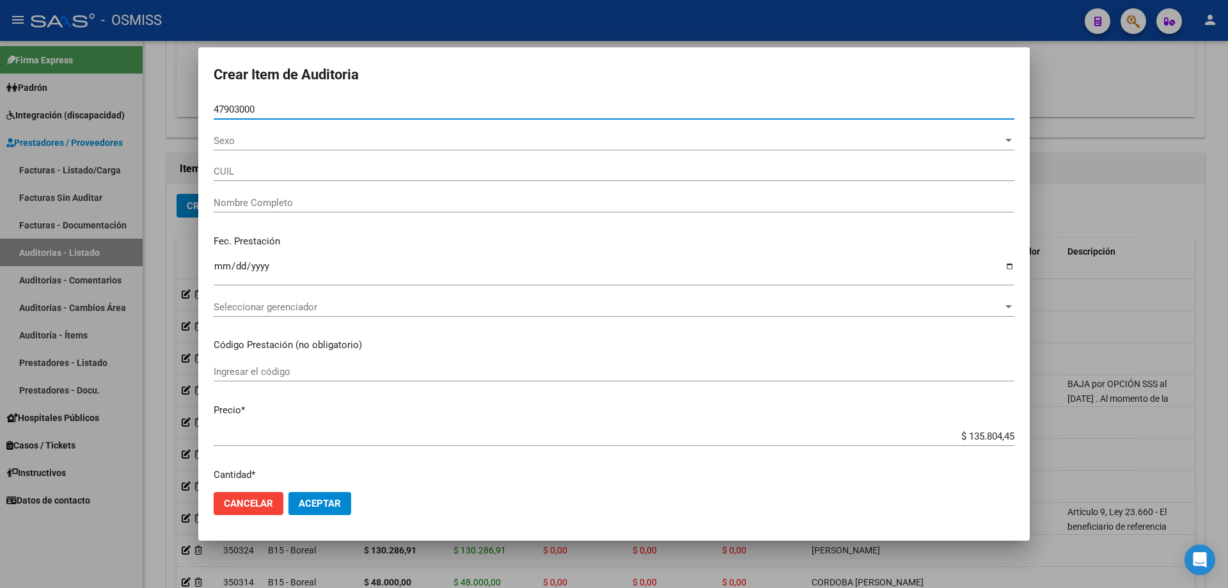
type input "20479030007"
type input "[PERSON_NAME]"
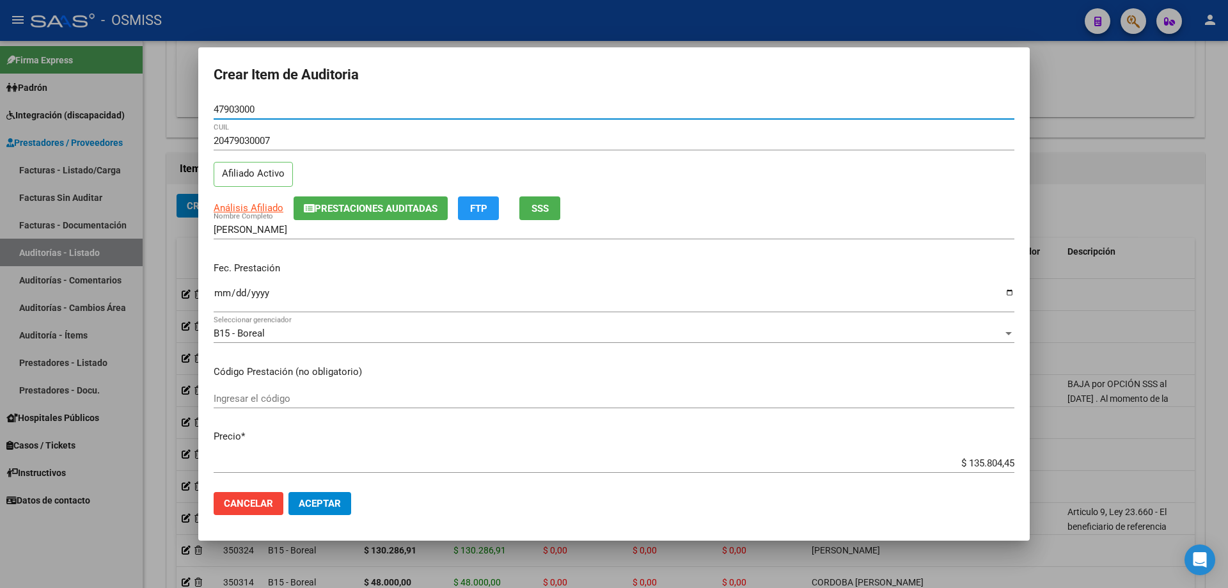
type input "47903000"
click at [217, 288] on input "Ingresar la fecha" at bounding box center [614, 298] width 801 height 20
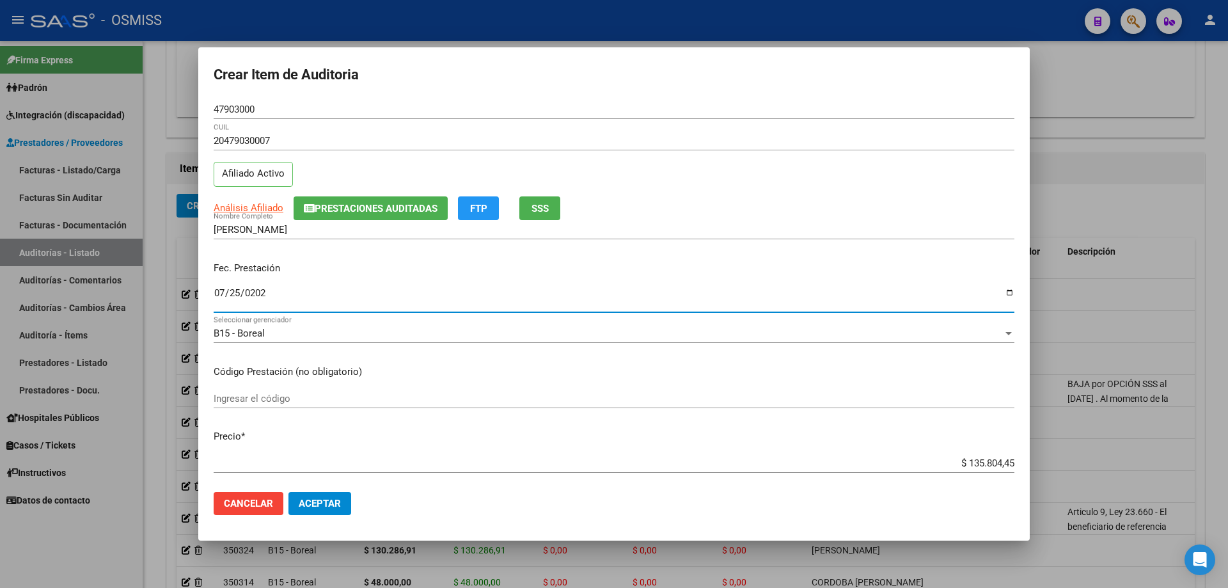
type input "[DATE]"
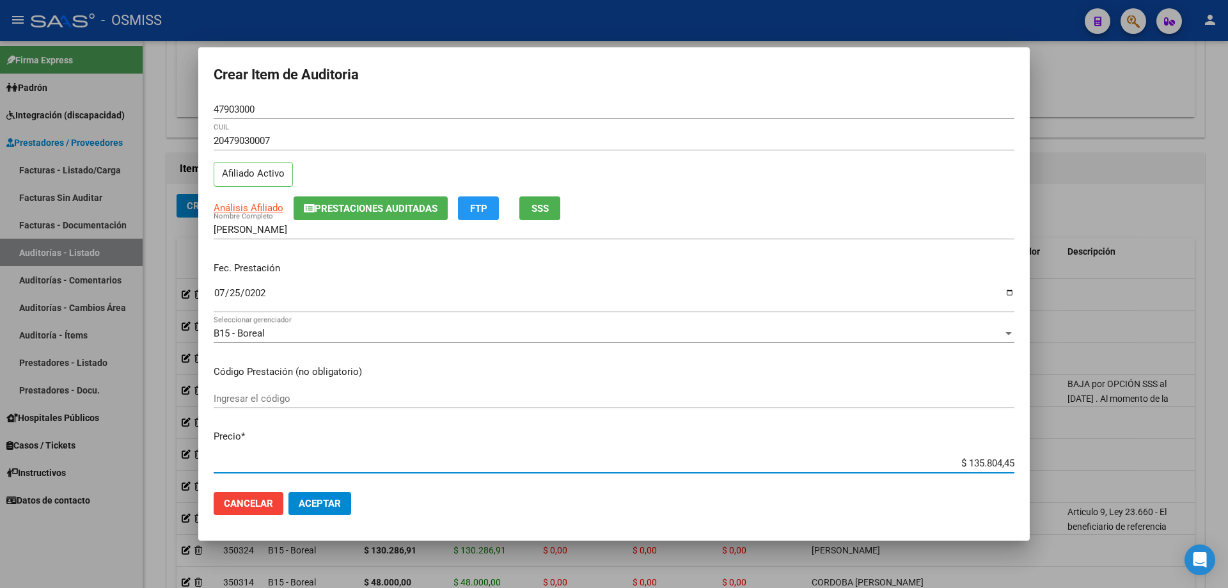
drag, startPoint x: 936, startPoint y: 460, endPoint x: 1227, endPoint y: 422, distance: 294.1
click at [1227, 425] on div "Crear Item de Auditoria 47903000 Nro Documento 20479030007 CUIL Afiliado Activo…" at bounding box center [614, 294] width 1228 height 588
type input "$ 0,02"
type input "$ 0,20"
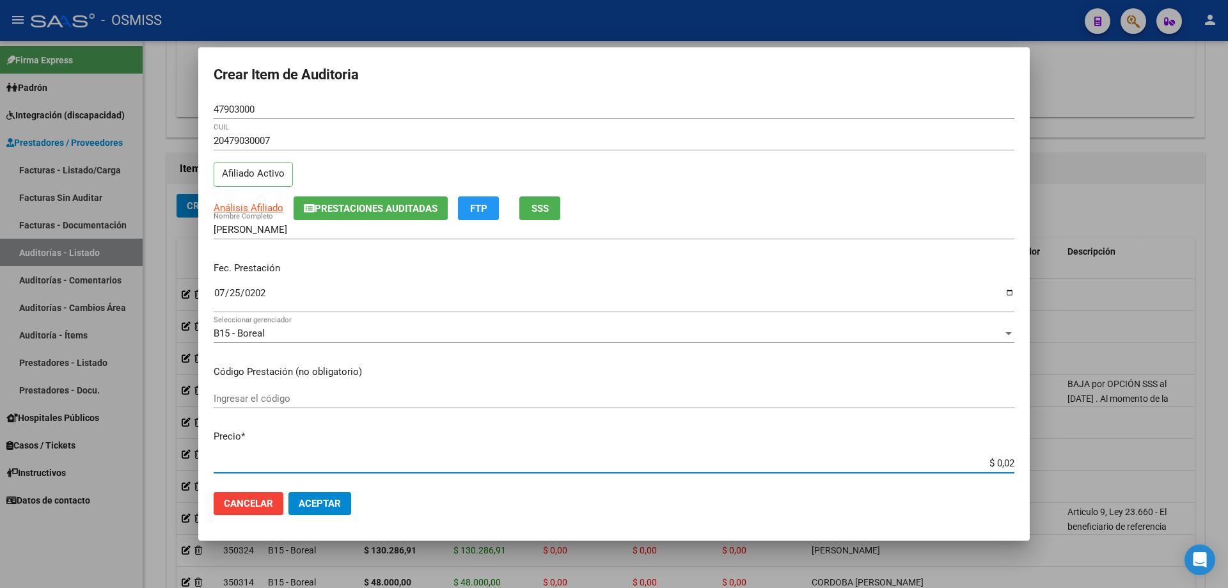
type input "$ 0,20"
type input "$ 2,00"
type input "$ 20,00"
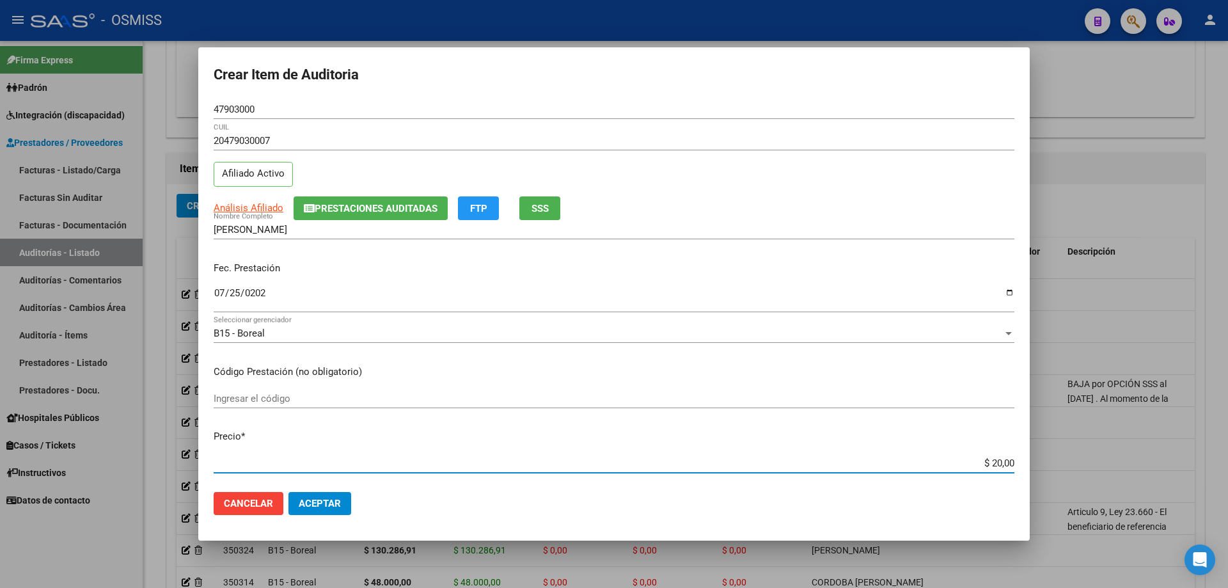
type input "$ 200,00"
type input "$ 2.000,00"
type input "$ 20.000,00"
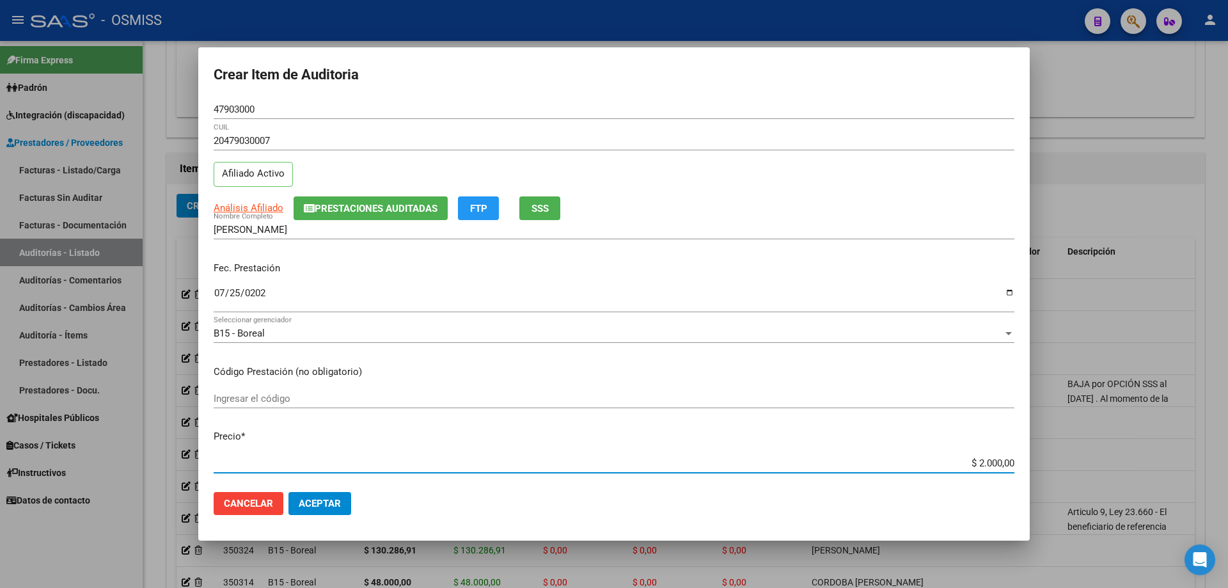
type input "$ 20.000,00"
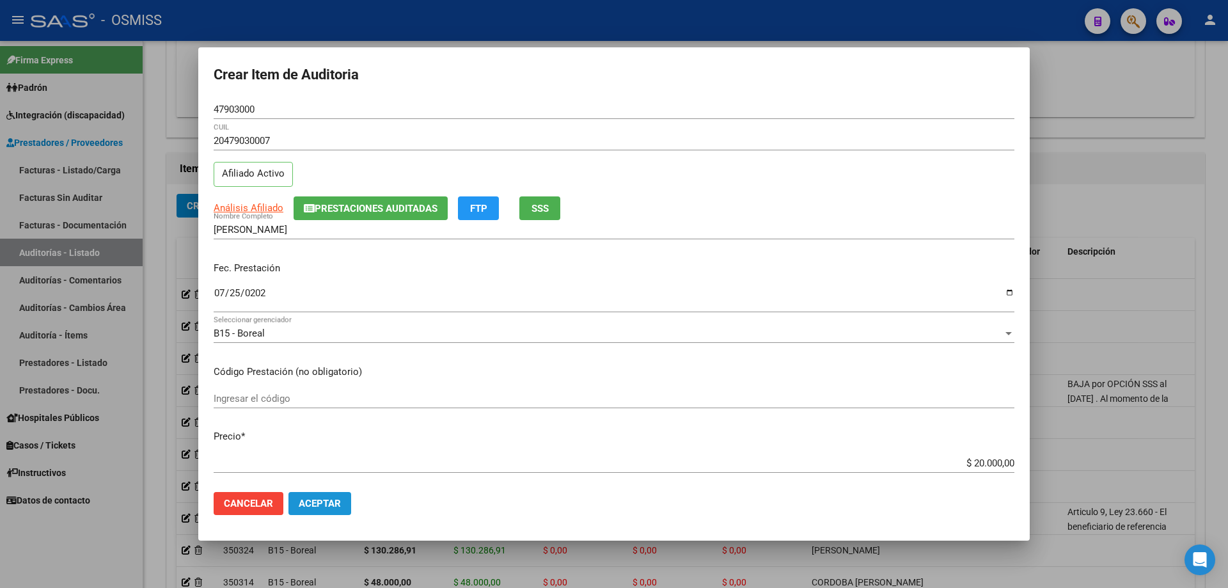
click at [327, 498] on span "Aceptar" at bounding box center [320, 504] width 42 height 12
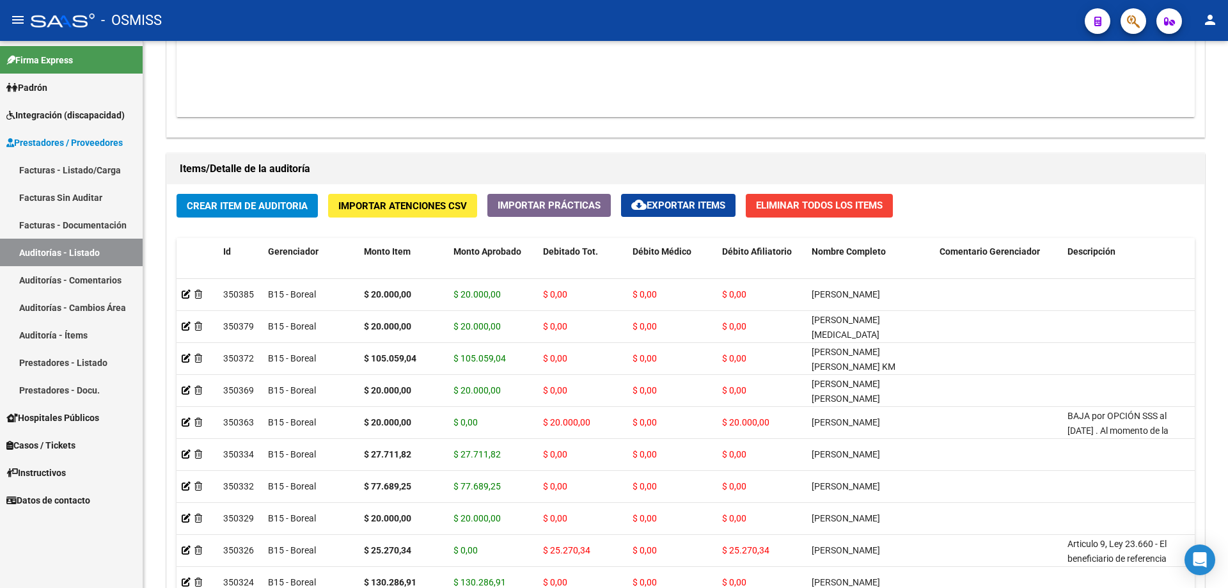
drag, startPoint x: 691, startPoint y: 131, endPoint x: 494, endPoint y: 1, distance: 236.4
click at [691, 131] on div "Agregar Comprobante cloud_download Exportar Comprobantes ID CAE Razon Social CP…" at bounding box center [685, 3] width 1037 height 265
